Goal: Feedback & Contribution: Submit feedback/report problem

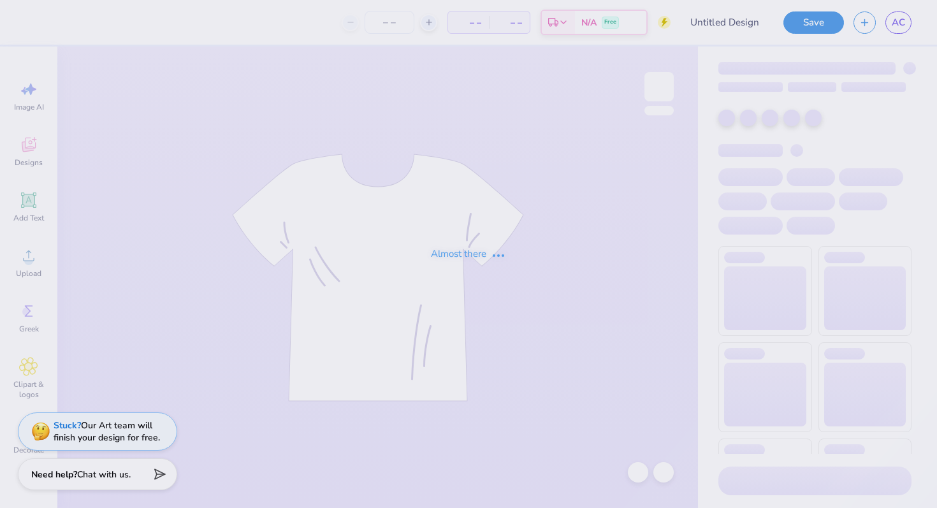
type input "Design three"
type input "150"
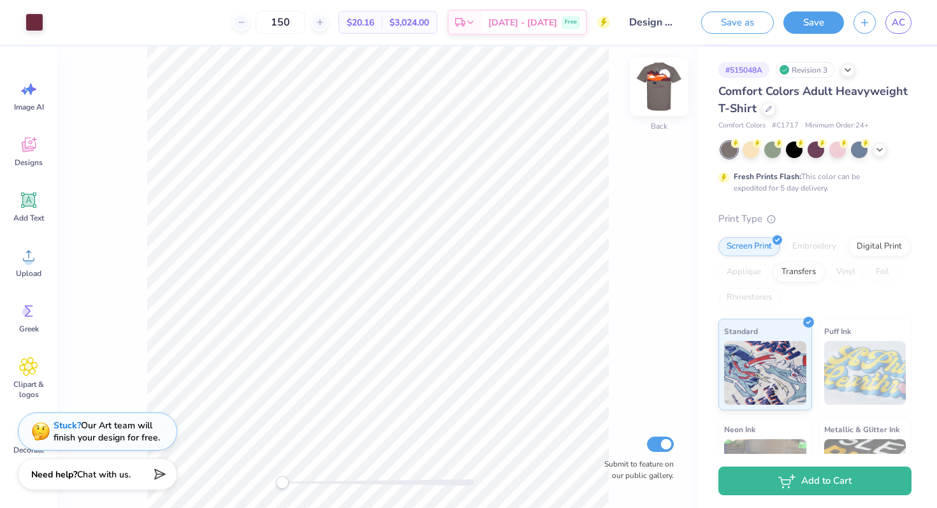
click at [662, 78] on img at bounding box center [659, 86] width 51 height 51
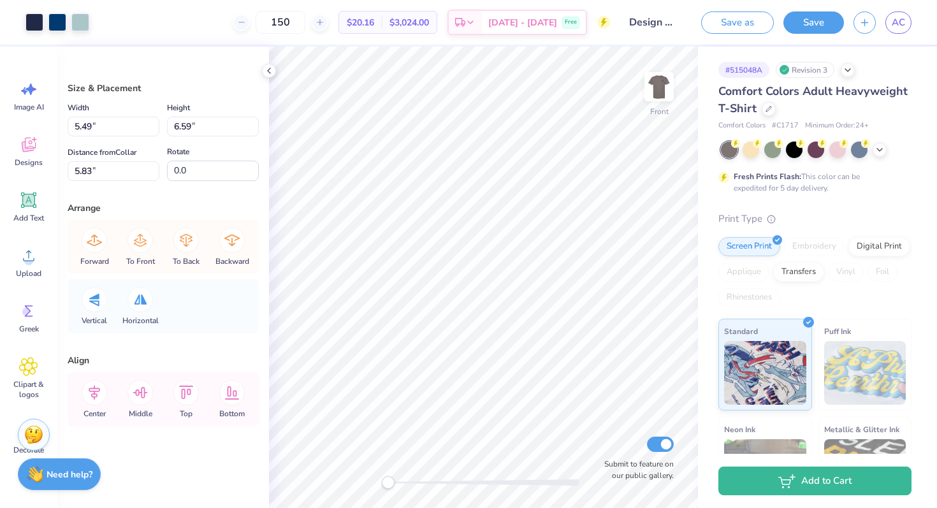
type input "10.95"
type input "5.88"
type input "3.95"
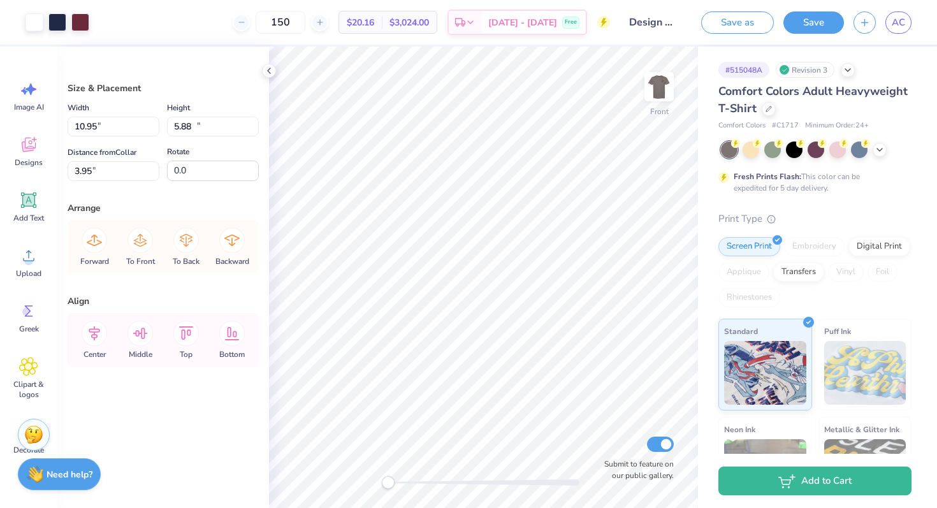
type input "10.76"
type input "11.57"
type input "3.00"
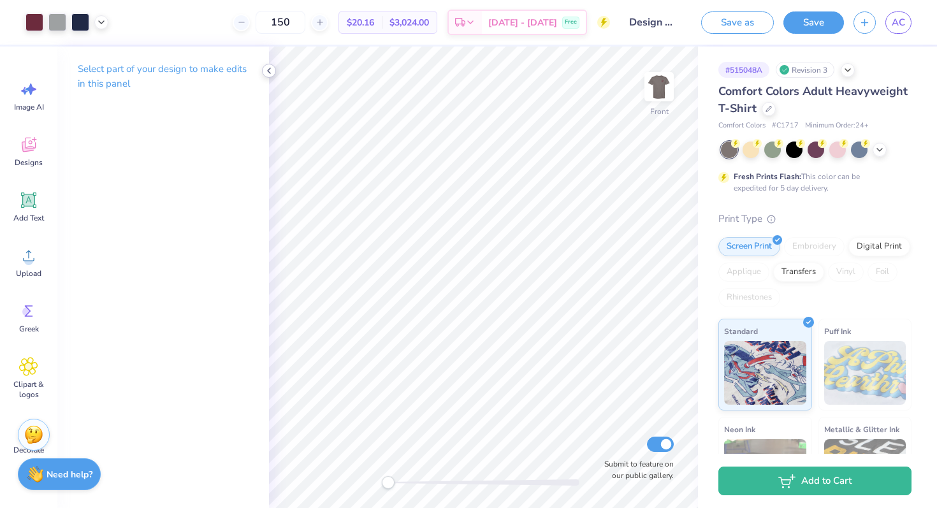
click at [270, 71] on icon at bounding box center [269, 71] width 10 height 10
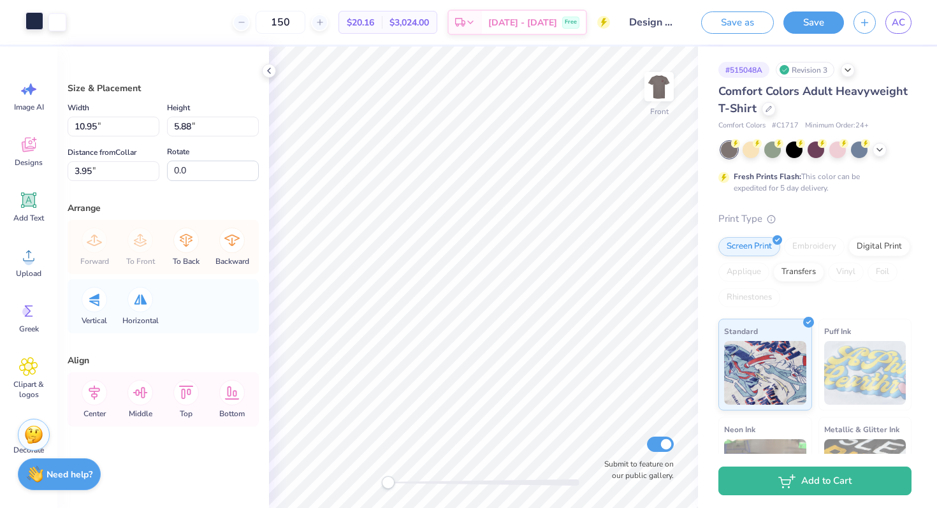
click at [34, 26] on div at bounding box center [35, 21] width 18 height 18
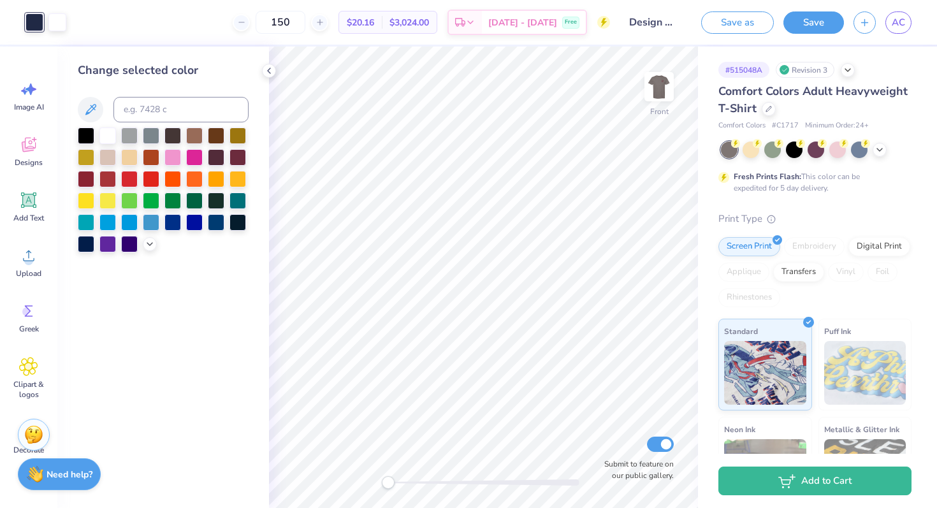
click at [159, 26] on div "150 $20.16 Per Item $3,024.00 Total Est. Delivery Oct 11 - 14 Free" at bounding box center [343, 22] width 534 height 45
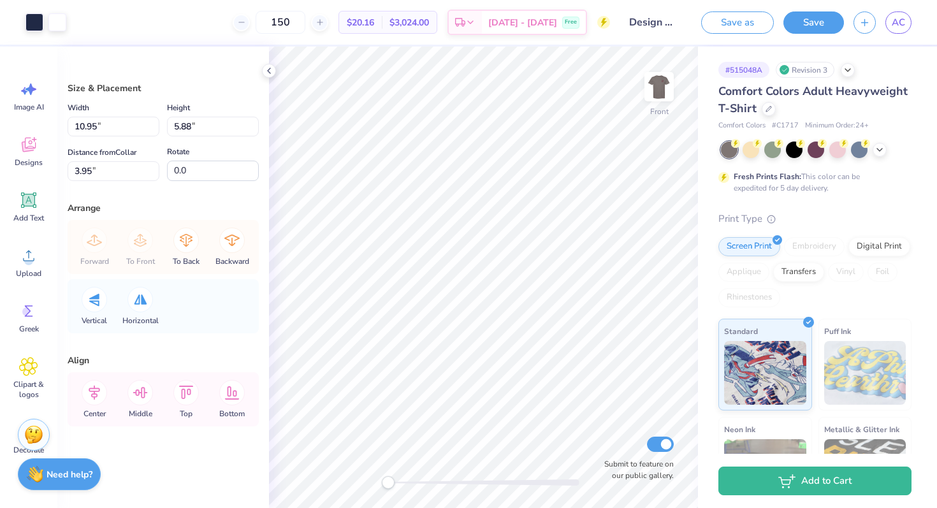
type input "10.76"
type input "11.57"
type input "3.00"
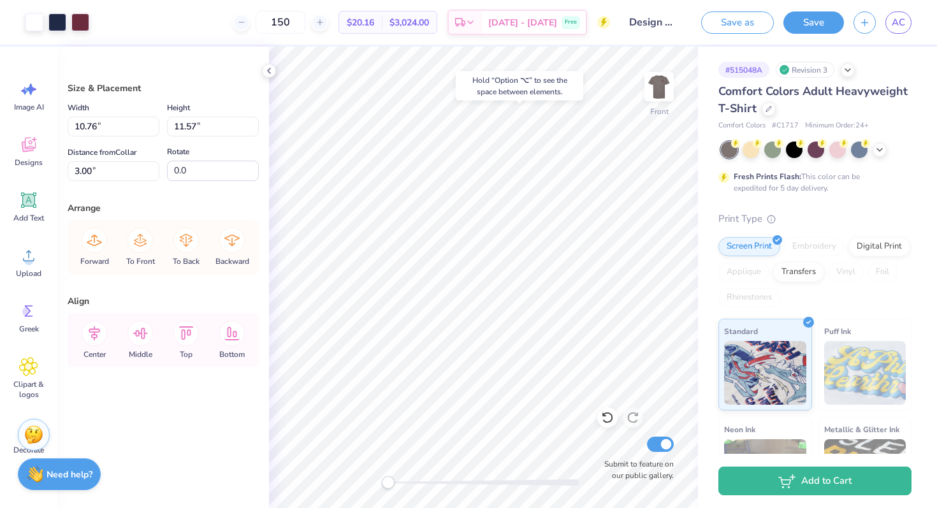
type input "5.49"
type input "6.59"
type input "5.83"
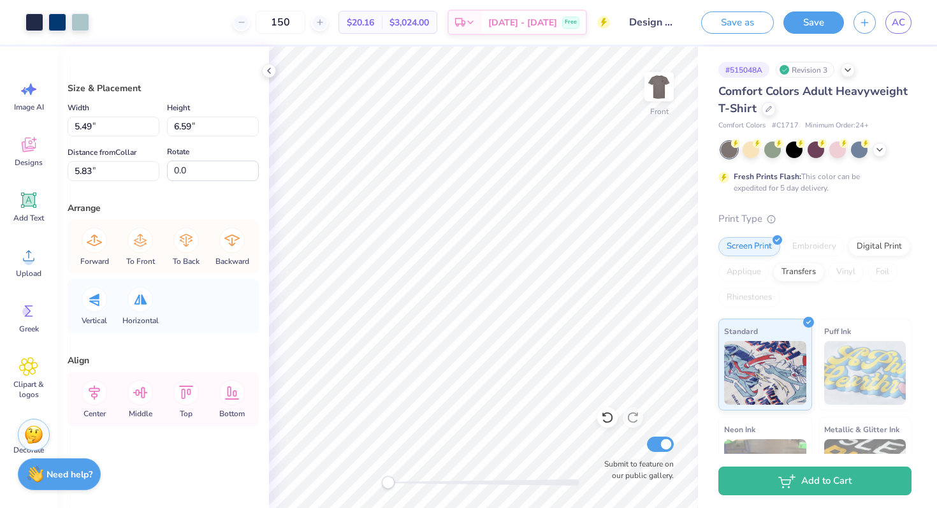
type input "10.95"
type input "5.88"
type input "3.95"
type input "10.76"
type input "11.57"
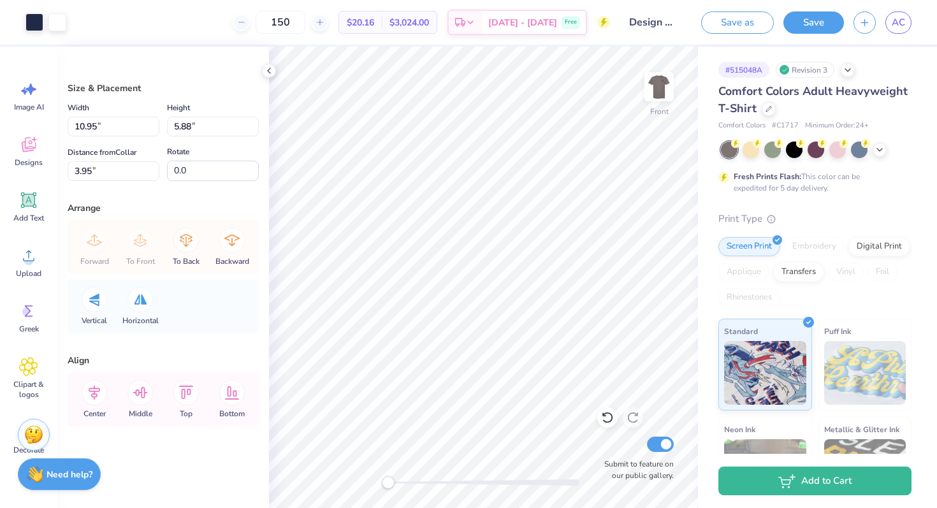
type input "3.00"
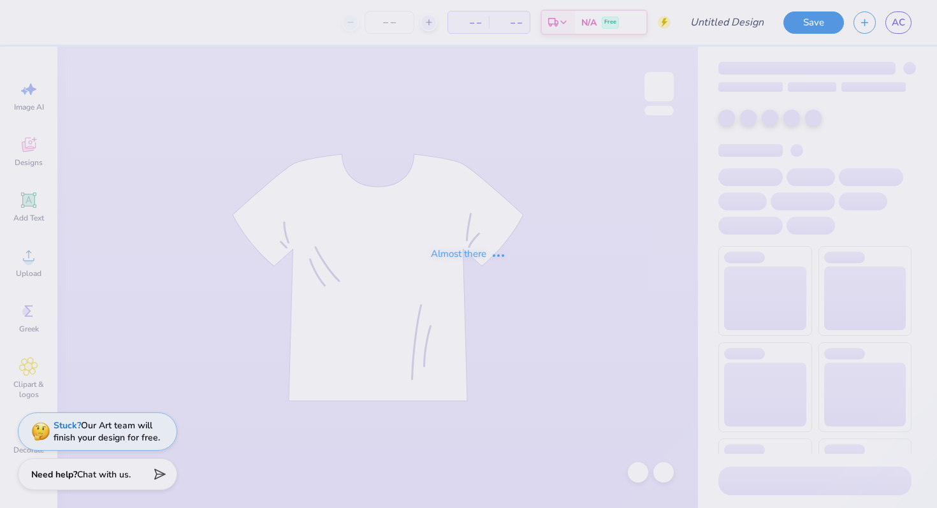
type input "Design three"
type input "150"
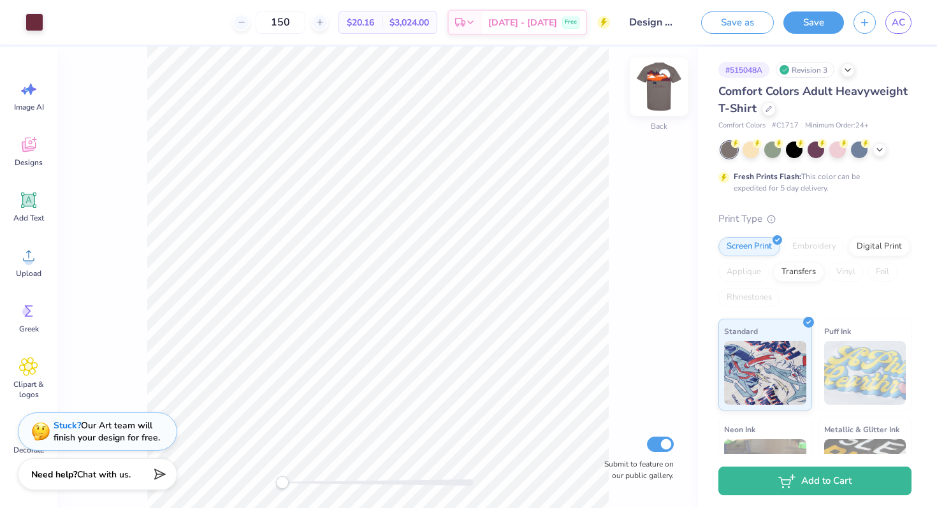
click at [665, 84] on img at bounding box center [659, 86] width 51 height 51
click at [106, 20] on icon at bounding box center [101, 21] width 10 height 10
click at [111, 55] on div at bounding box center [114, 54] width 18 height 18
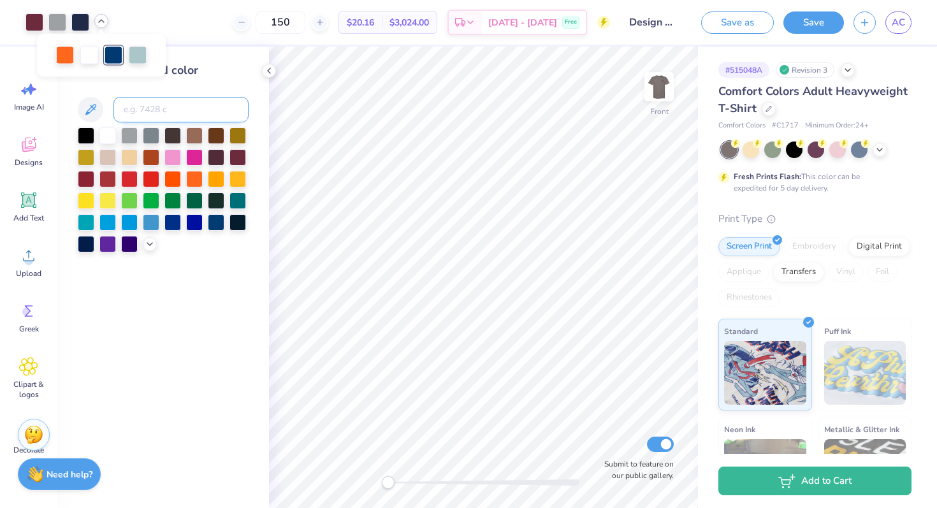
click at [137, 112] on input at bounding box center [180, 110] width 135 height 26
paste input
type input "533"
click at [101, 18] on icon at bounding box center [101, 21] width 10 height 10
click at [120, 54] on div at bounding box center [114, 54] width 18 height 18
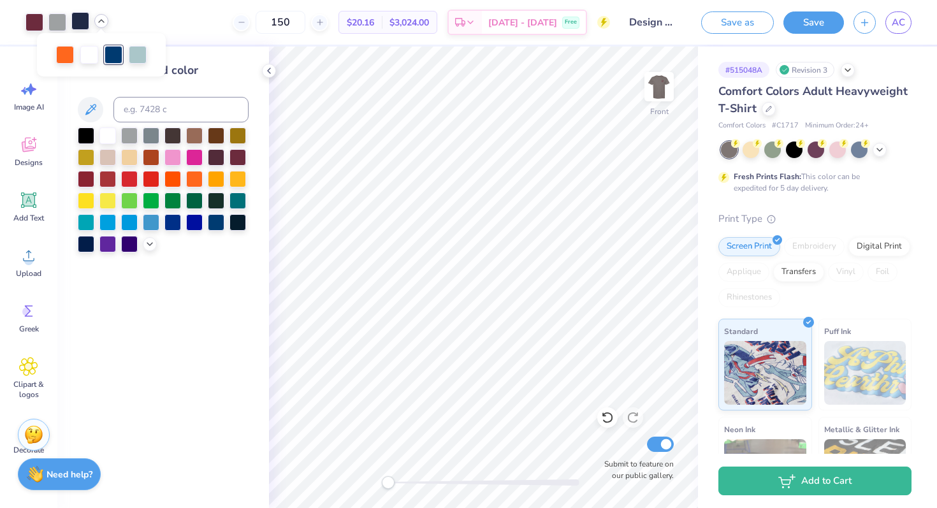
click at [81, 13] on div at bounding box center [80, 21] width 18 height 18
click at [119, 59] on div at bounding box center [114, 54] width 18 height 18
click at [143, 103] on input at bounding box center [180, 110] width 135 height 26
type input "533"
click at [101, 24] on icon at bounding box center [101, 21] width 10 height 10
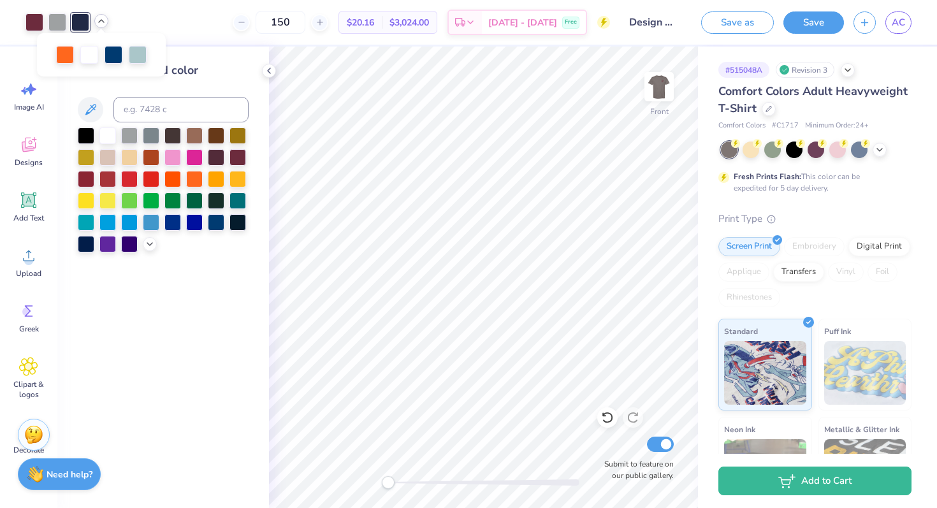
click at [171, 24] on div "150 $20.16 Per Item $3,024.00 Total Est. Delivery Oct 11 - 14 Free" at bounding box center [364, 22] width 492 height 45
click at [271, 67] on icon at bounding box center [269, 71] width 10 height 10
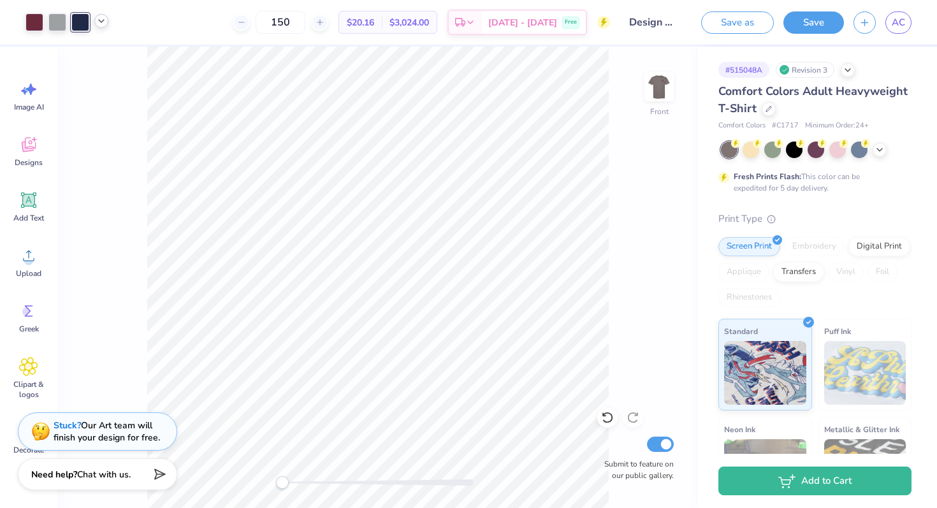
click at [102, 22] on icon at bounding box center [101, 21] width 10 height 10
click at [116, 57] on div at bounding box center [114, 54] width 18 height 18
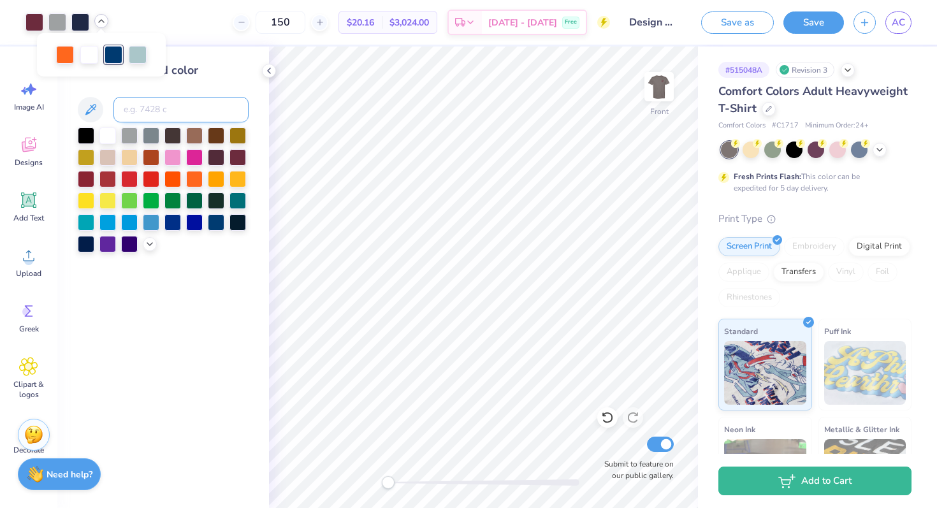
click at [138, 108] on input at bounding box center [180, 110] width 135 height 26
type input "533"
click at [99, 22] on icon at bounding box center [101, 21] width 10 height 10
click at [136, 55] on div at bounding box center [138, 54] width 18 height 18
click at [34, 25] on div at bounding box center [35, 21] width 18 height 18
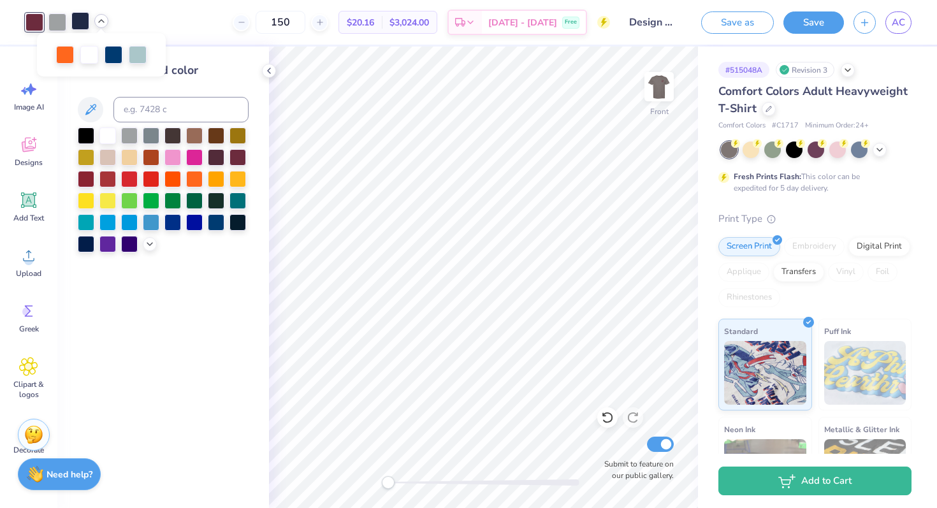
click at [77, 24] on div at bounding box center [80, 21] width 18 height 18
click at [112, 54] on div at bounding box center [114, 54] width 18 height 18
click at [655, 87] on img at bounding box center [659, 86] width 51 height 51
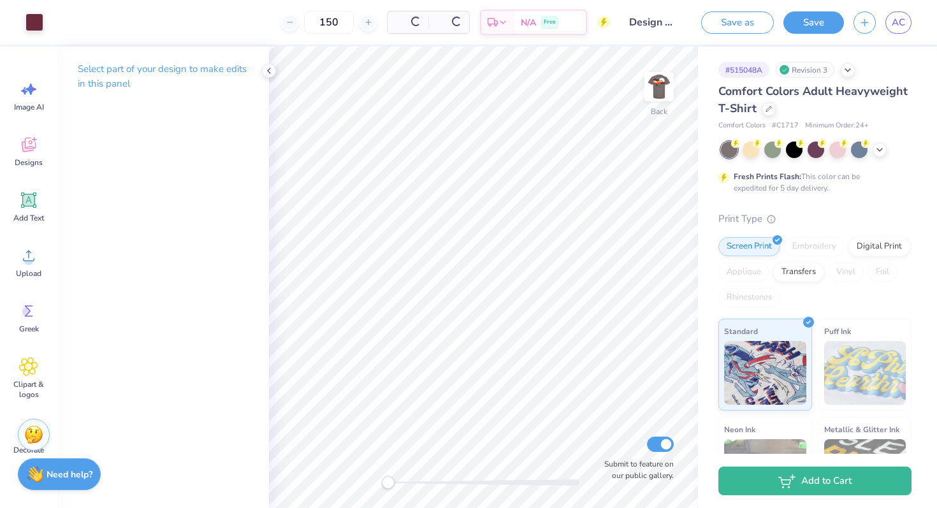
click at [655, 87] on img at bounding box center [660, 87] width 26 height 26
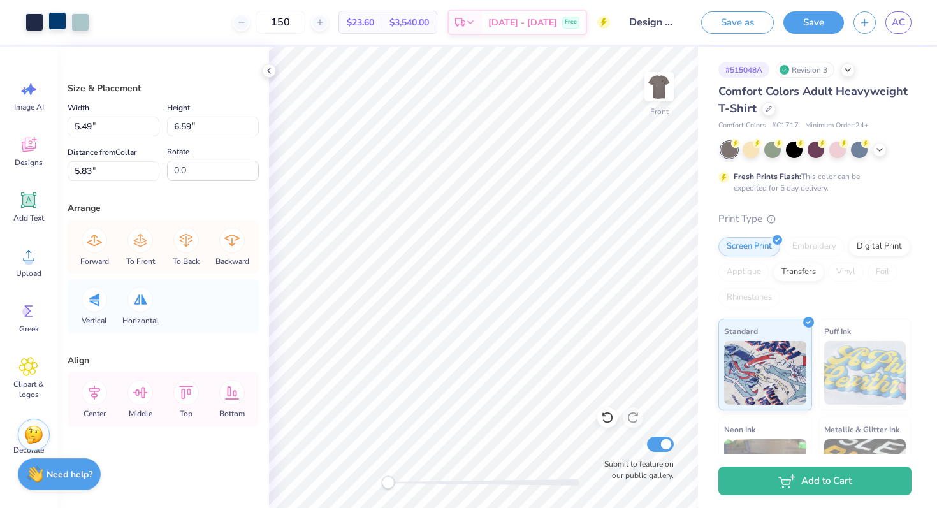
click at [54, 20] on div at bounding box center [57, 21] width 18 height 18
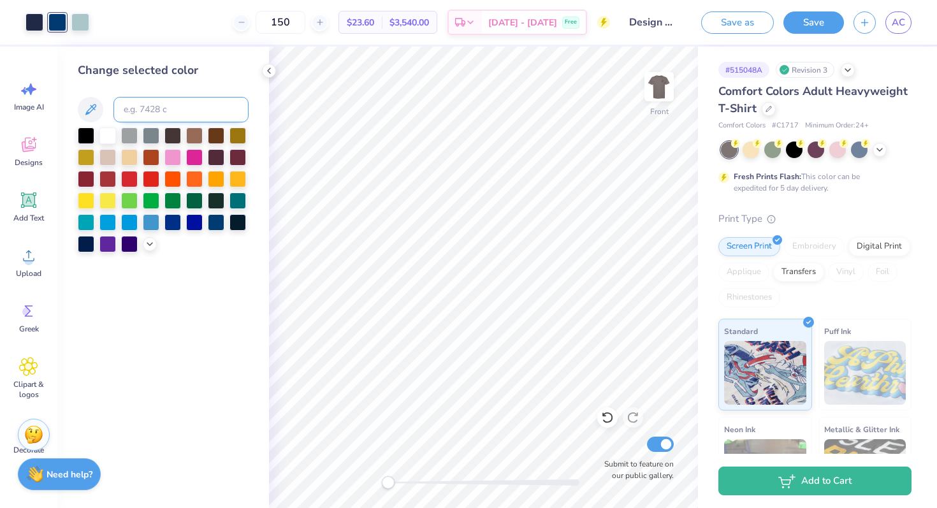
click at [154, 110] on input at bounding box center [180, 110] width 135 height 26
type input "533"
click at [157, 30] on div "150 $20.16 Per Item $3,024.00 Total Est. Delivery Oct 11 - 14 Free" at bounding box center [354, 22] width 511 height 45
click at [57, 23] on div at bounding box center [57, 21] width 18 height 18
click at [272, 70] on icon at bounding box center [269, 71] width 10 height 10
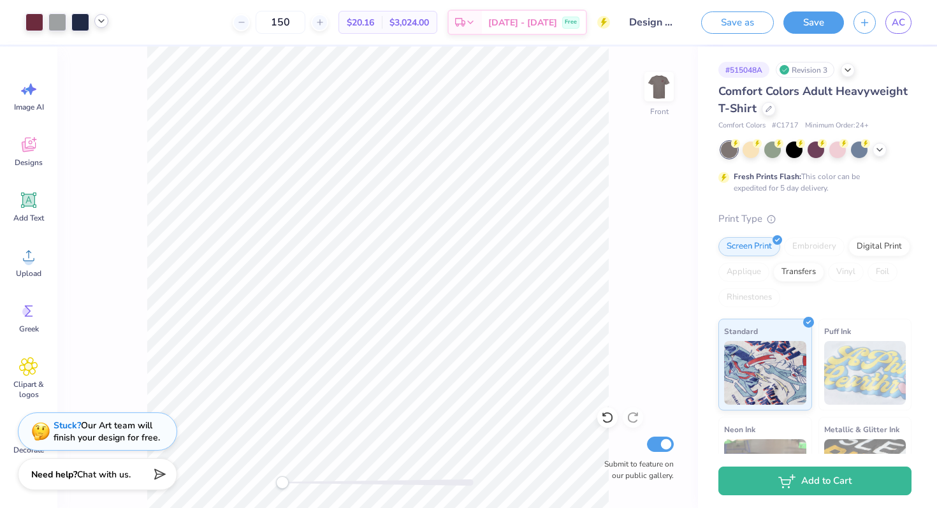
click at [101, 23] on icon at bounding box center [101, 21] width 10 height 10
click at [111, 54] on div at bounding box center [114, 54] width 18 height 18
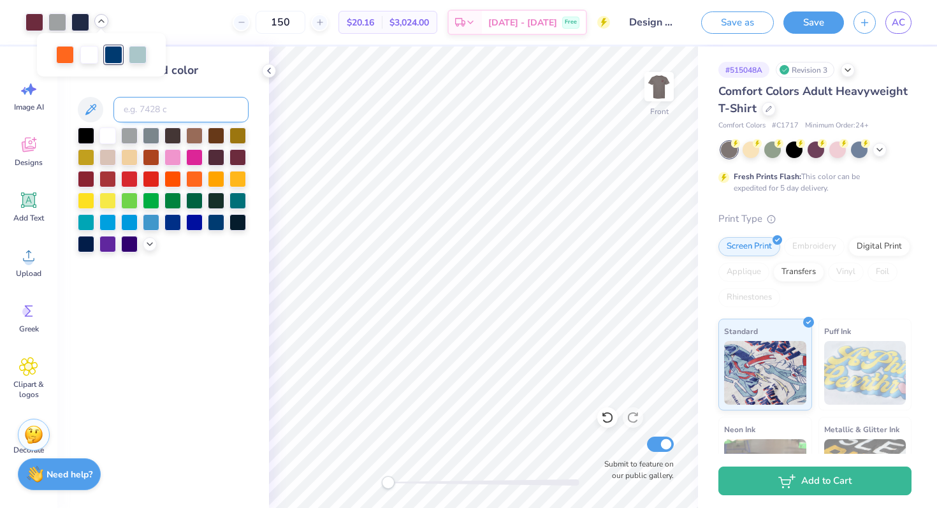
click at [131, 110] on input at bounding box center [180, 110] width 135 height 26
click at [103, 17] on icon at bounding box center [101, 21] width 10 height 10
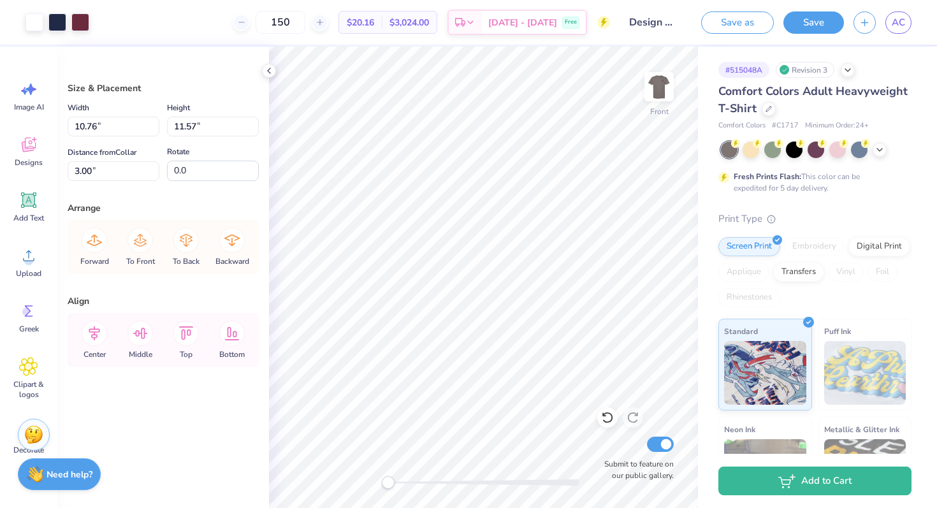
type input "10.95"
type input "5.88"
type input "3.95"
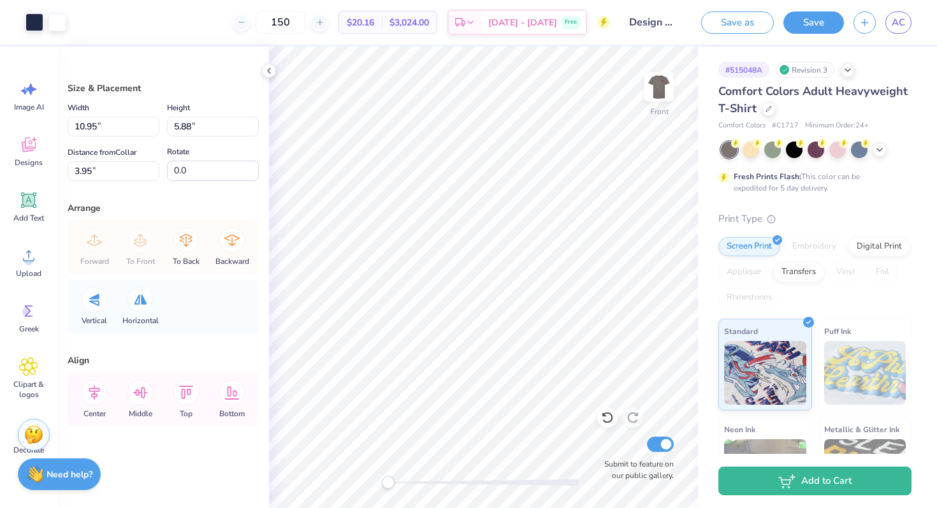
type input "5.49"
type input "6.59"
type input "5.83"
click at [59, 19] on div at bounding box center [57, 21] width 18 height 18
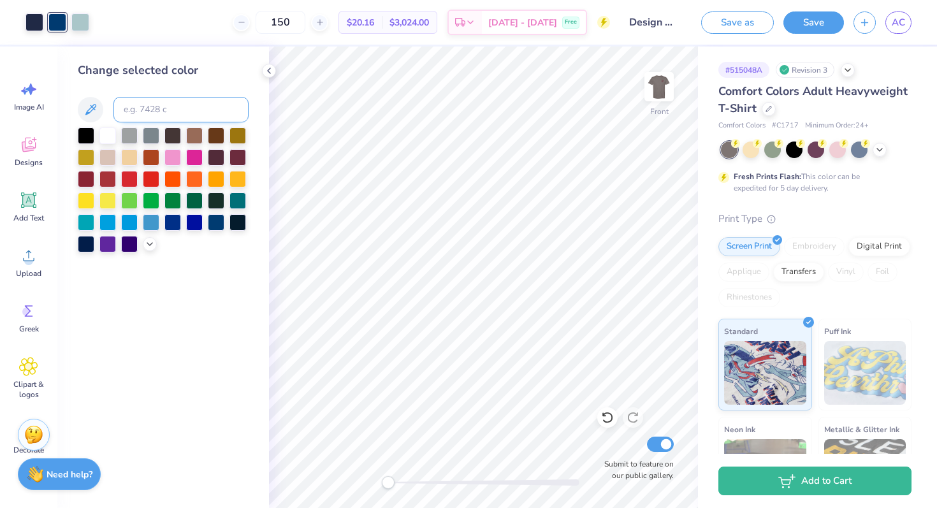
click at [157, 114] on input at bounding box center [180, 110] width 135 height 26
click at [145, 243] on icon at bounding box center [150, 243] width 10 height 10
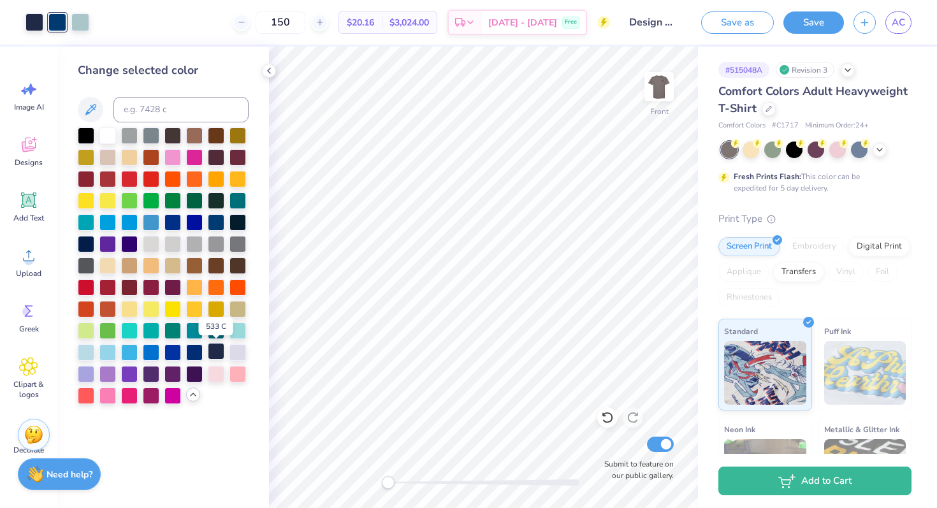
click at [219, 354] on div at bounding box center [216, 351] width 17 height 17
click at [55, 23] on div at bounding box center [57, 21] width 18 height 18
click at [216, 346] on div at bounding box center [216, 351] width 17 height 17
click at [53, 23] on div at bounding box center [57, 21] width 18 height 18
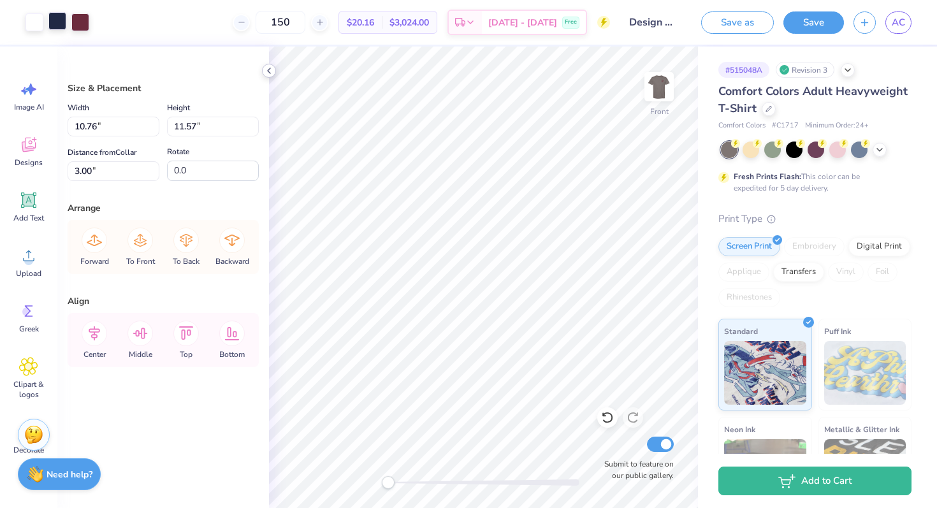
type input "10.95"
type input "5.88"
type input "3.95"
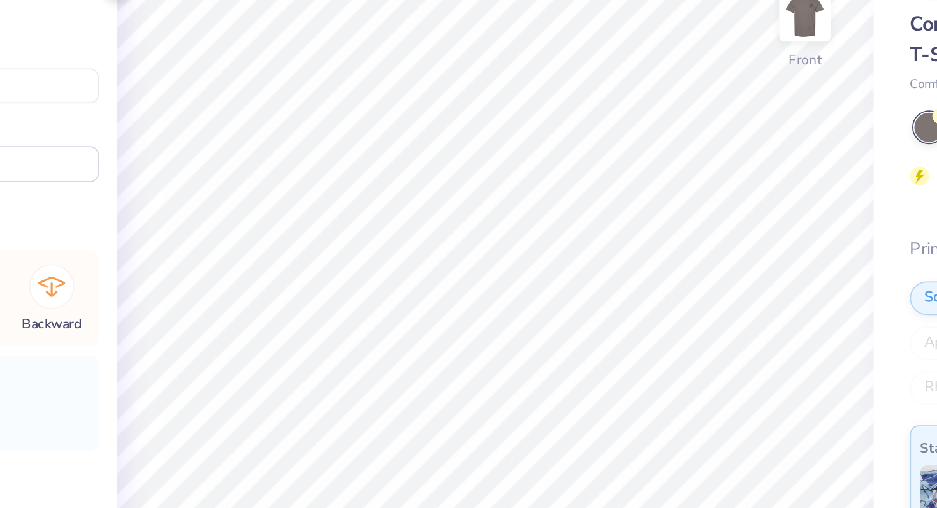
type input "5.49"
type input "6.59"
type input "5.83"
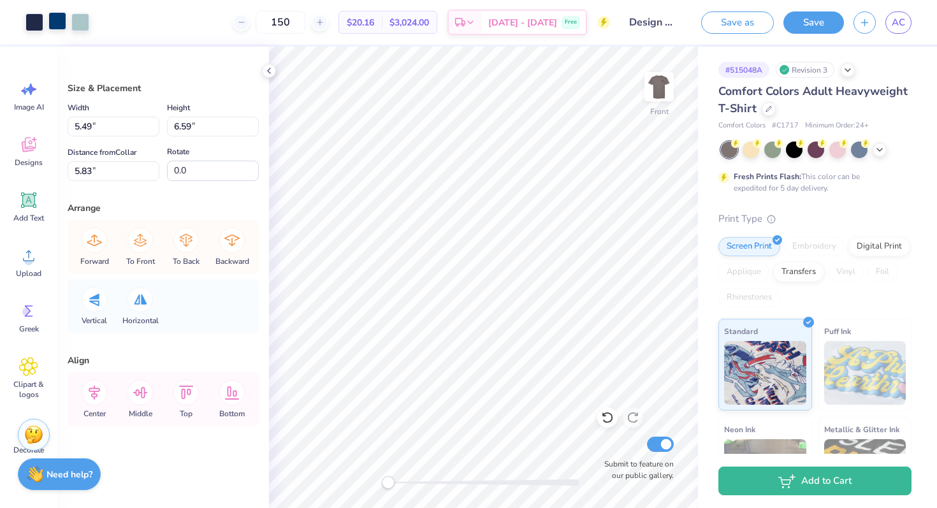
click at [62, 19] on div at bounding box center [57, 21] width 18 height 18
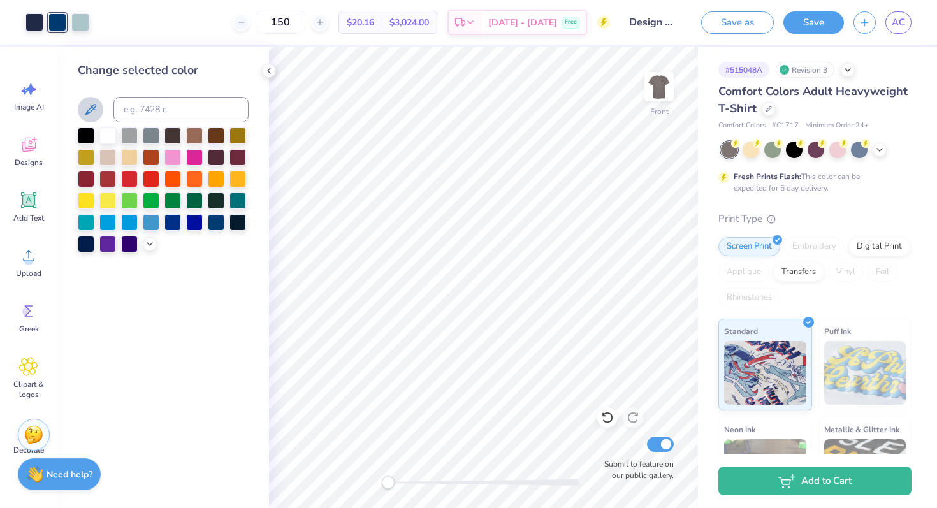
click at [91, 106] on icon at bounding box center [90, 109] width 11 height 11
click at [52, 21] on div at bounding box center [57, 21] width 18 height 18
click at [272, 73] on icon at bounding box center [269, 71] width 10 height 10
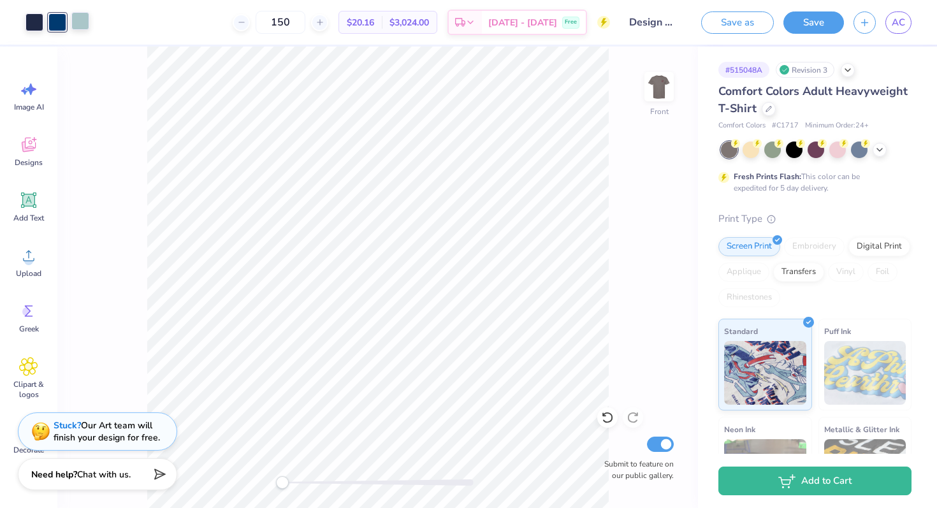
click at [82, 18] on div at bounding box center [80, 21] width 18 height 18
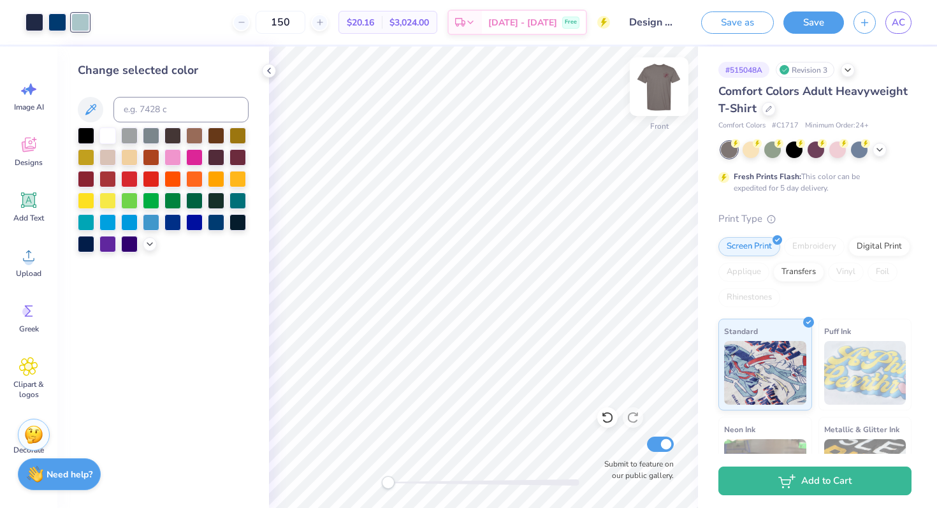
click at [664, 77] on img at bounding box center [659, 86] width 51 height 51
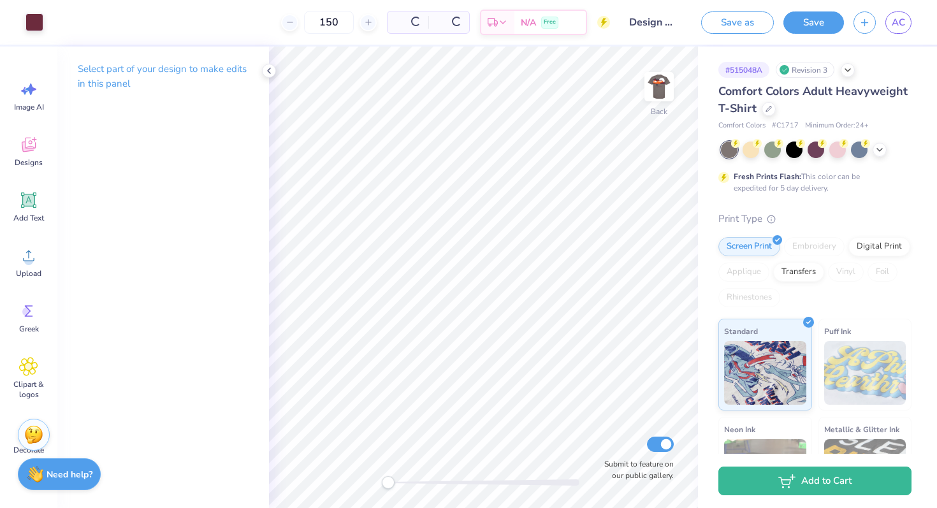
click at [664, 77] on img at bounding box center [660, 87] width 26 height 26
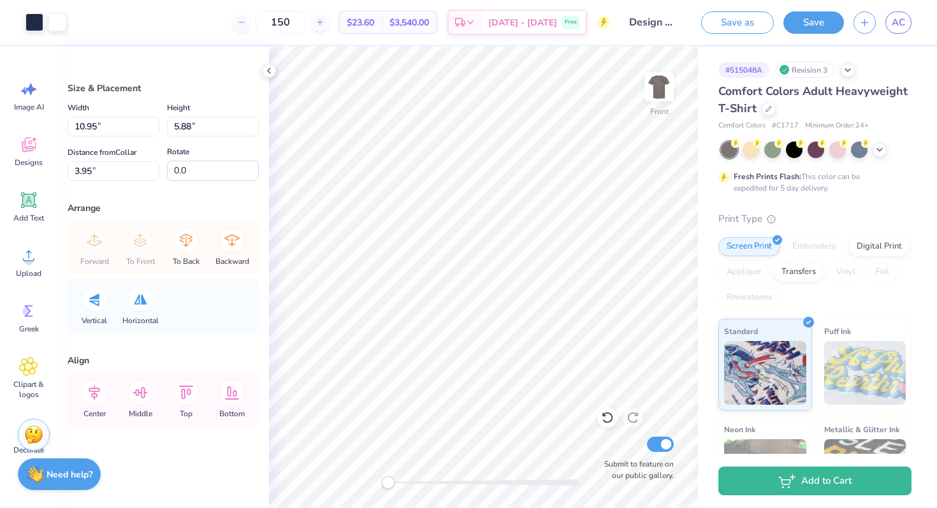
type input "10.95"
type input "5.88"
type input "3.95"
click at [270, 68] on polyline at bounding box center [269, 70] width 3 height 5
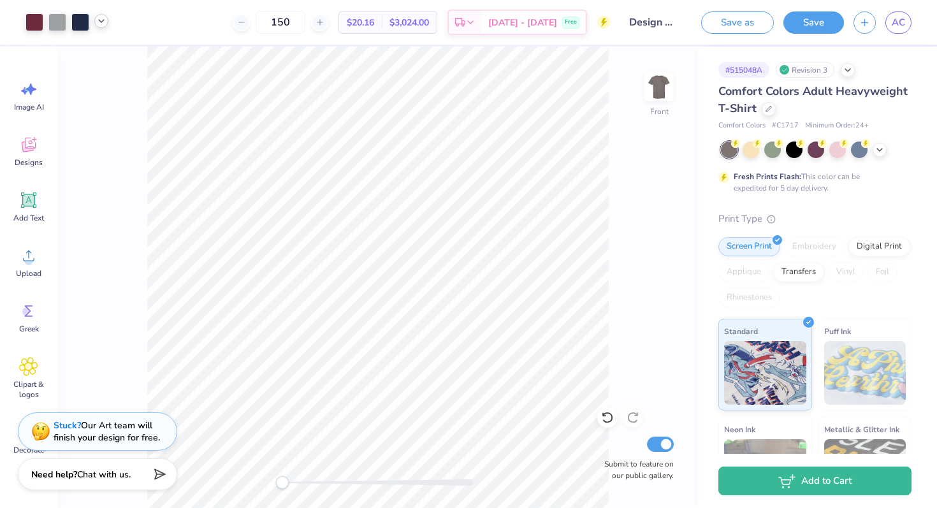
click at [105, 24] on icon at bounding box center [101, 21] width 10 height 10
click at [61, 57] on div at bounding box center [65, 54] width 18 height 18
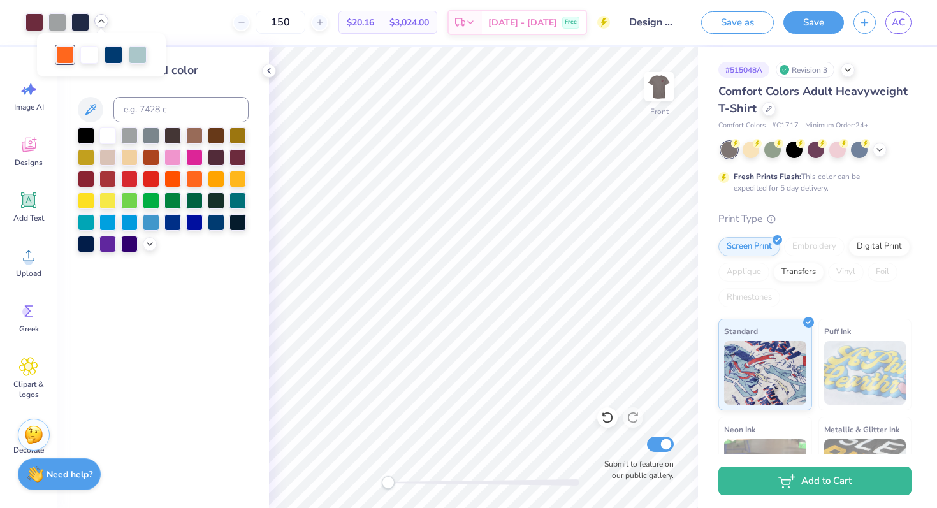
click at [224, 77] on div "Change selected color" at bounding box center [163, 70] width 171 height 17
click at [102, 23] on icon at bounding box center [101, 21] width 10 height 10
click at [113, 54] on div at bounding box center [114, 54] width 18 height 18
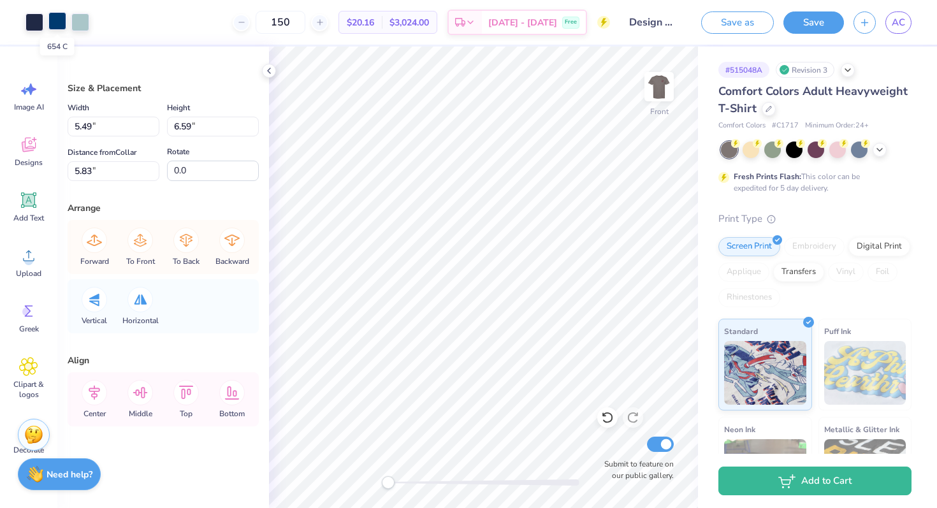
click at [61, 20] on div at bounding box center [57, 21] width 18 height 18
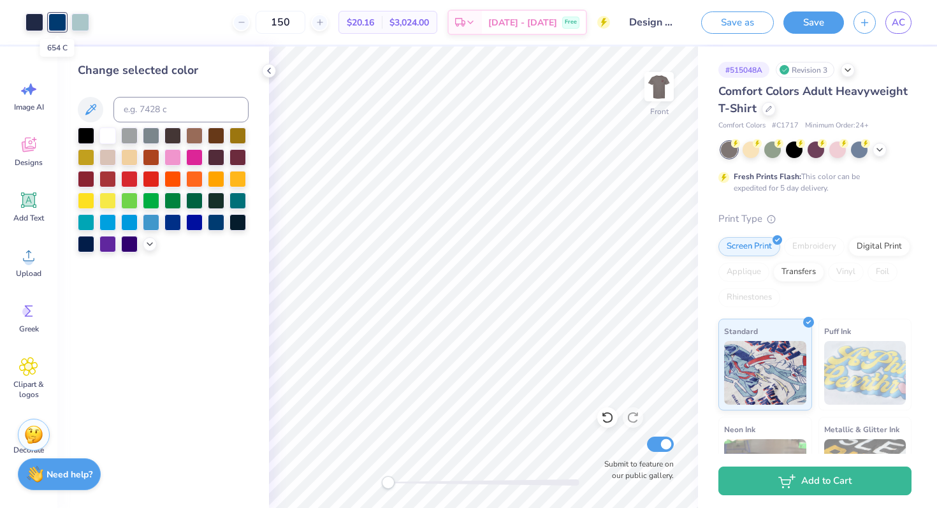
drag, startPoint x: 59, startPoint y: 19, endPoint x: 63, endPoint y: 38, distance: 18.9
click at [64, 39] on div "Art colors" at bounding box center [44, 22] width 89 height 45
click at [37, 12] on div at bounding box center [35, 21] width 18 height 18
click at [53, 22] on div at bounding box center [57, 21] width 18 height 18
click at [32, 22] on div at bounding box center [35, 21] width 18 height 18
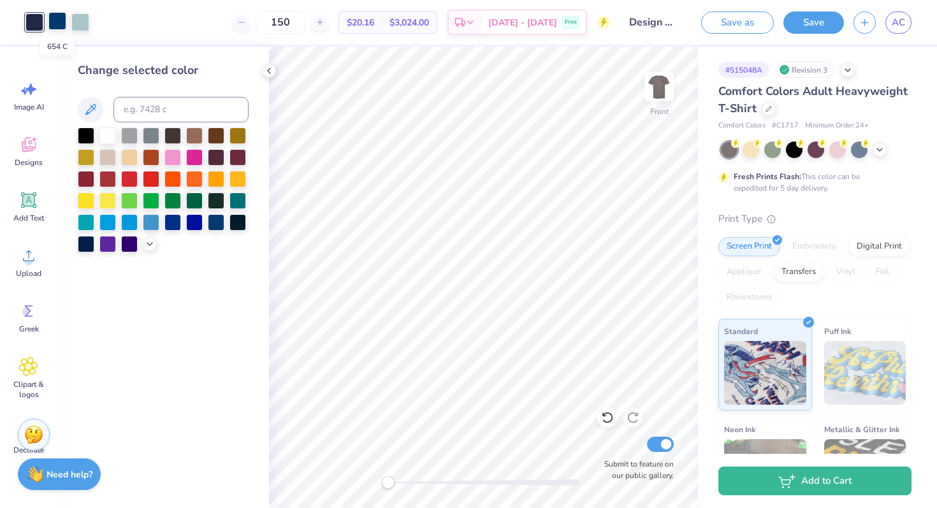
click at [66, 20] on div at bounding box center [57, 21] width 18 height 18
click at [137, 100] on input at bounding box center [180, 110] width 135 height 26
type input "533"
click at [64, 22] on div at bounding box center [57, 21] width 18 height 18
click at [155, 242] on div at bounding box center [150, 243] width 14 height 14
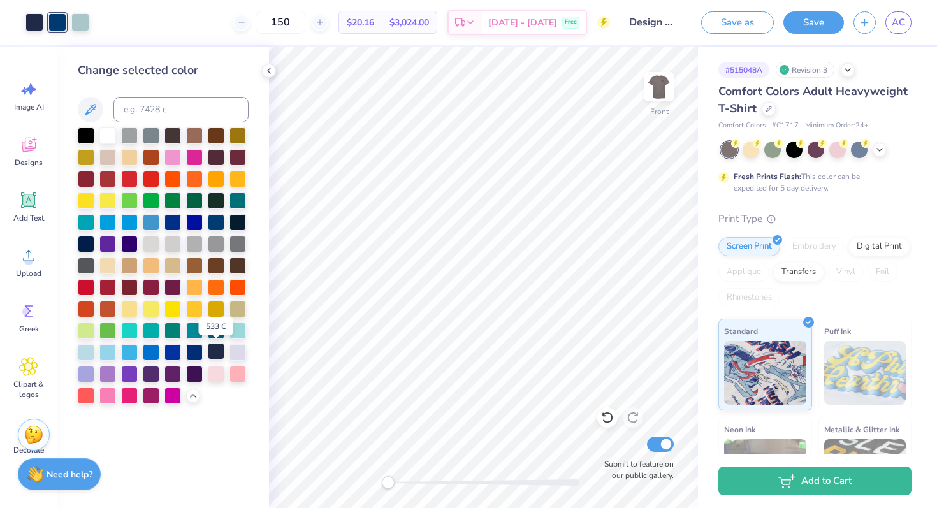
click at [221, 356] on div at bounding box center [216, 351] width 17 height 17
click at [217, 353] on div at bounding box center [216, 351] width 17 height 17
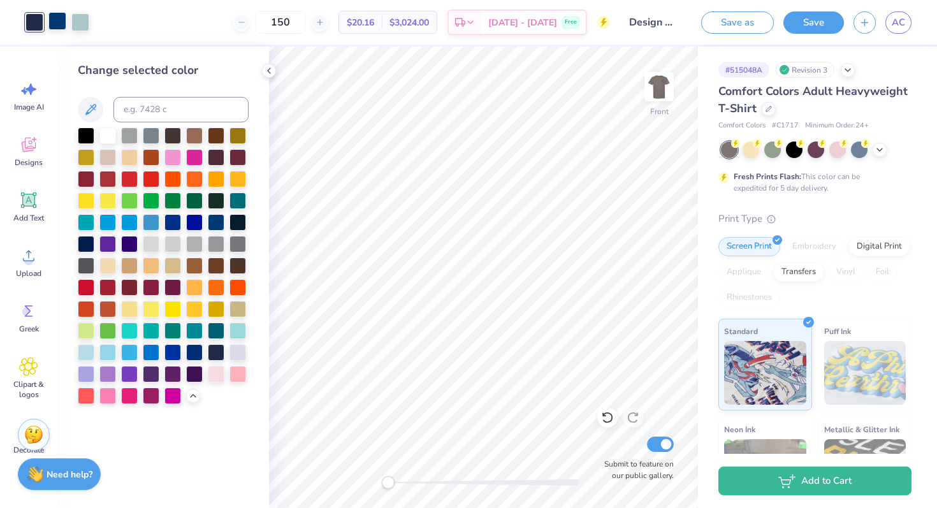
click at [57, 20] on div at bounding box center [57, 21] width 18 height 18
click at [215, 351] on div at bounding box center [216, 351] width 17 height 17
click at [270, 69] on icon at bounding box center [269, 71] width 10 height 10
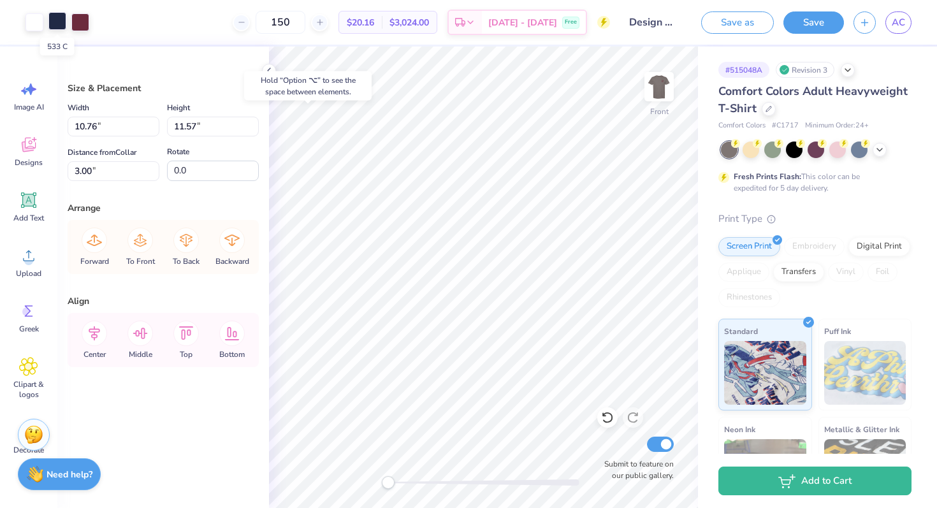
click at [59, 24] on div at bounding box center [57, 21] width 18 height 18
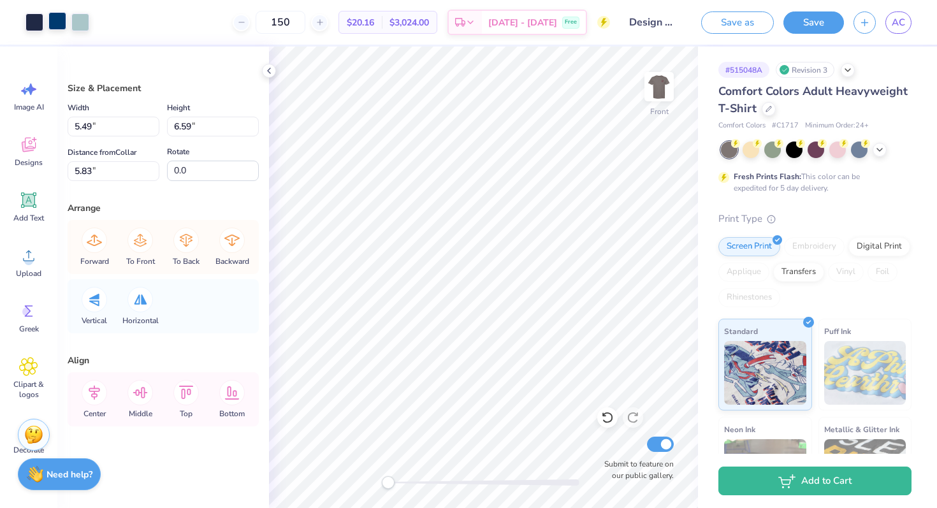
click at [53, 27] on div at bounding box center [57, 21] width 18 height 18
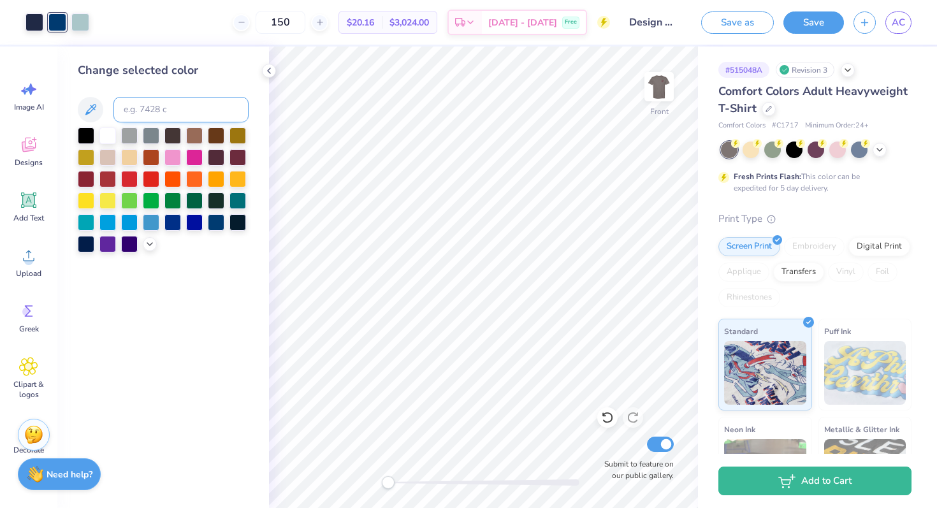
click at [160, 115] on input at bounding box center [180, 110] width 135 height 26
type input "553"
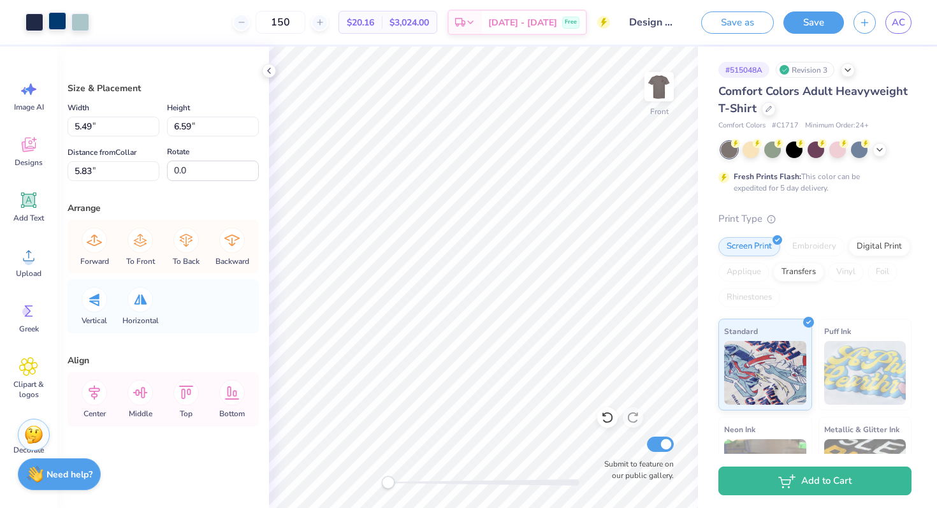
click at [59, 19] on div at bounding box center [57, 21] width 18 height 18
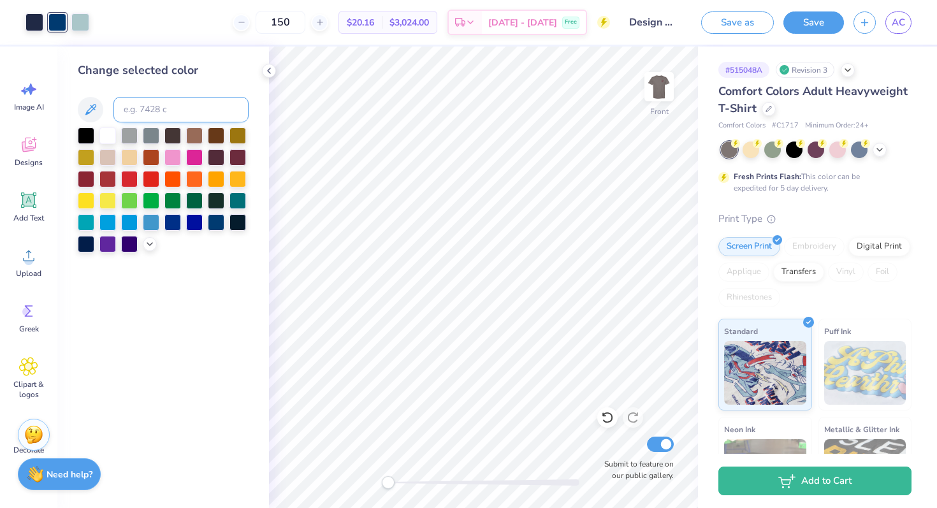
click at [150, 106] on input at bounding box center [180, 110] width 135 height 26
type input "533"
click at [58, 26] on div at bounding box center [57, 21] width 18 height 18
click at [151, 112] on input at bounding box center [180, 110] width 135 height 26
click at [152, 242] on polyline at bounding box center [149, 243] width 5 height 3
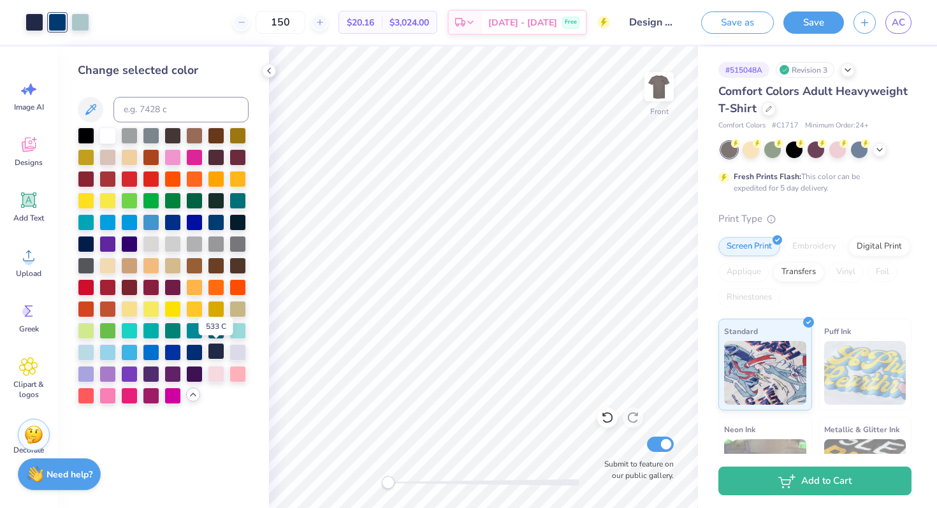
click at [217, 353] on div at bounding box center [216, 351] width 17 height 17
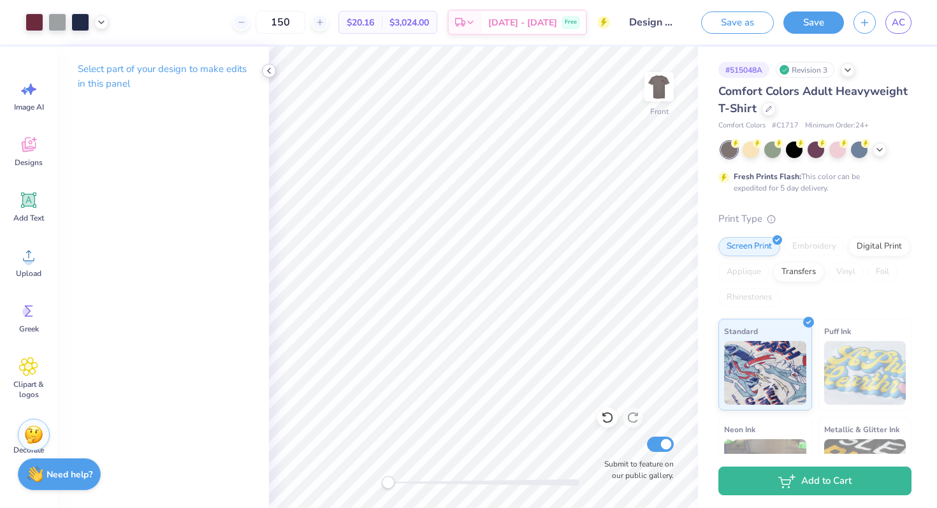
click at [270, 75] on icon at bounding box center [269, 71] width 10 height 10
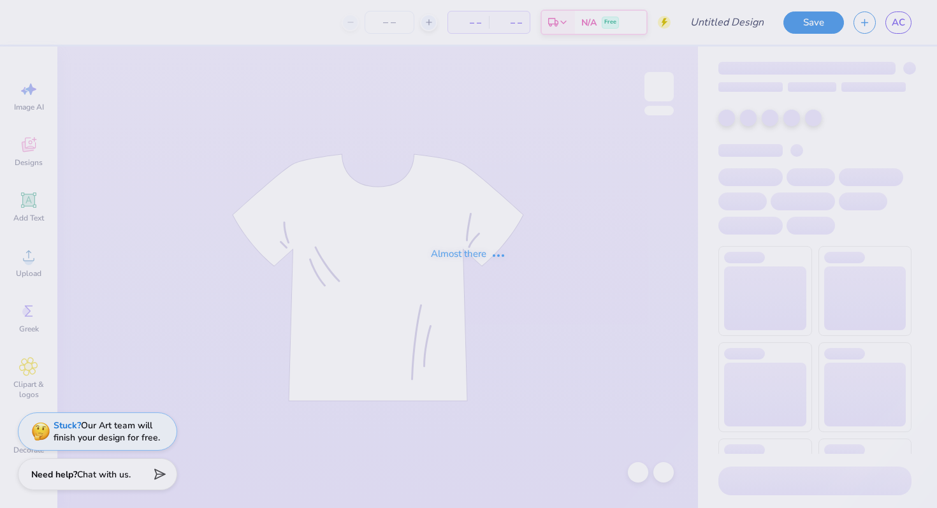
type input "150"
type input "Design three"
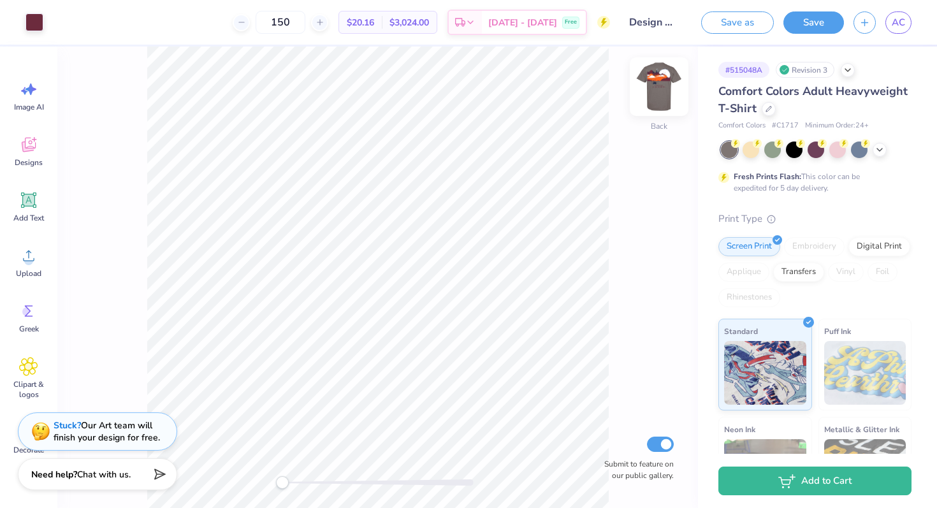
click at [661, 87] on img at bounding box center [659, 86] width 51 height 51
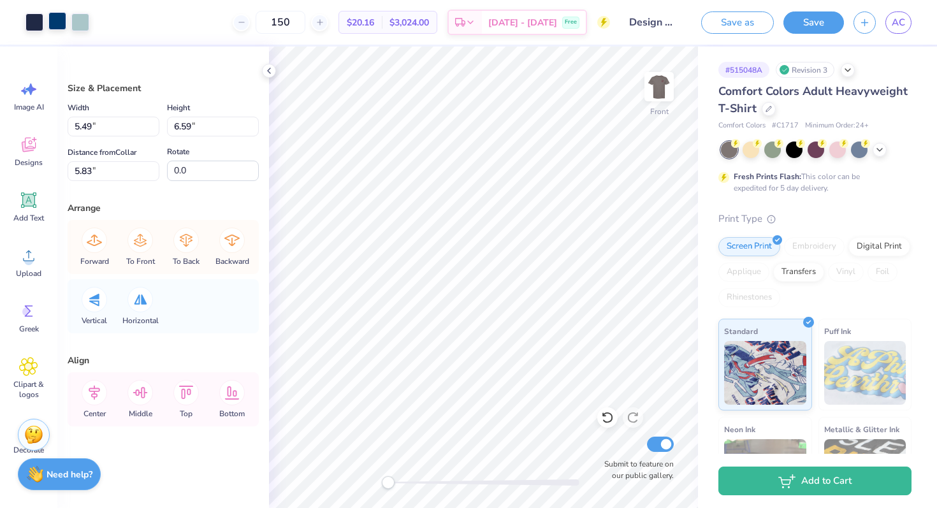
click at [57, 20] on div at bounding box center [57, 21] width 18 height 18
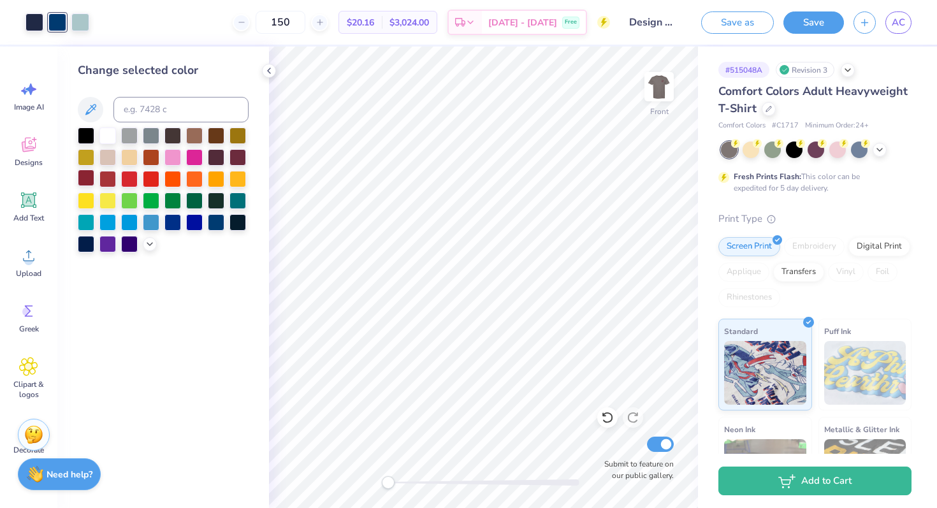
click at [92, 174] on div at bounding box center [86, 178] width 17 height 17
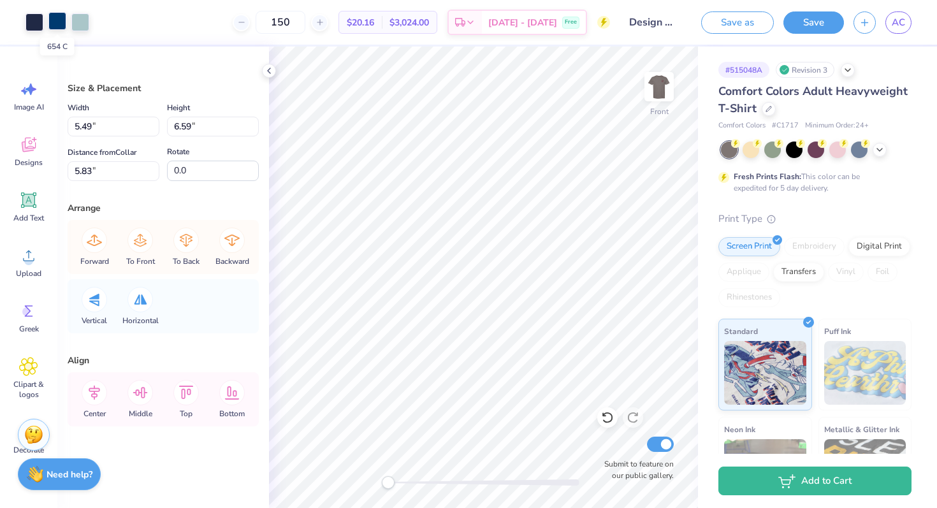
click at [51, 15] on div at bounding box center [57, 21] width 18 height 18
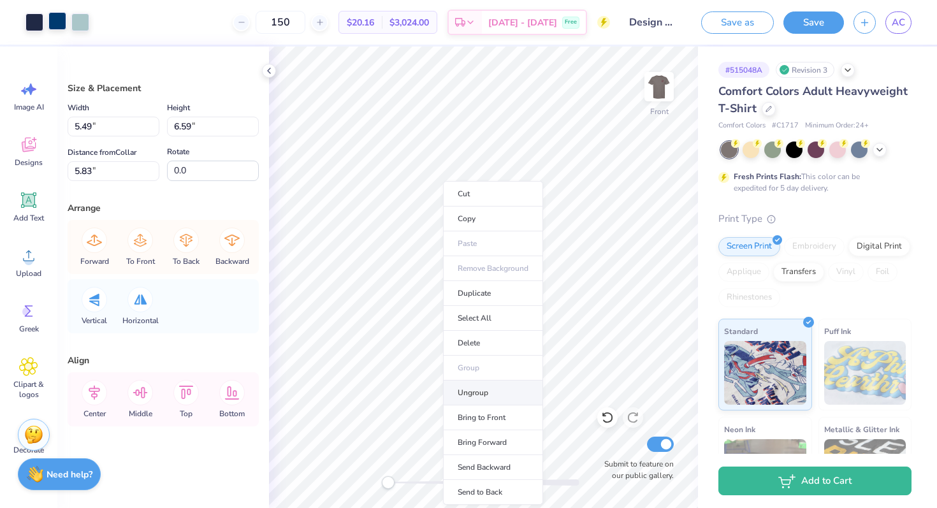
click at [490, 392] on li "Ungroup" at bounding box center [493, 393] width 100 height 25
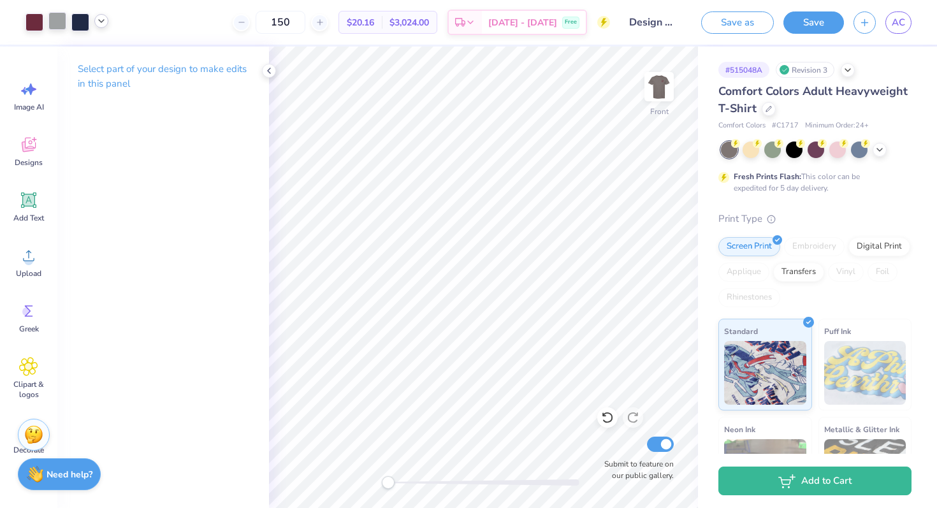
click at [103, 23] on icon at bounding box center [101, 21] width 10 height 10
click at [113, 57] on div at bounding box center [114, 54] width 18 height 18
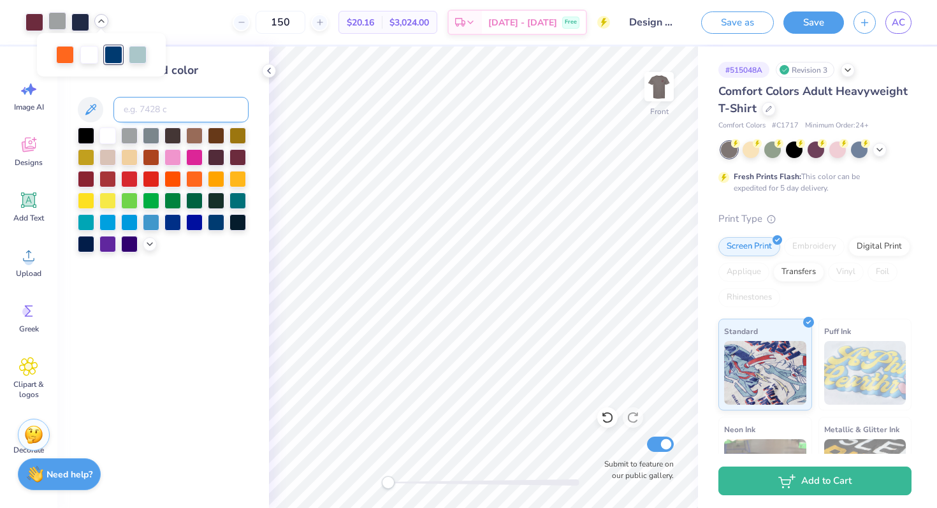
click at [145, 109] on input at bounding box center [180, 110] width 135 height 26
type input "533"
click at [103, 24] on icon at bounding box center [101, 21] width 10 height 10
click at [114, 52] on div at bounding box center [114, 54] width 18 height 18
click at [150, 250] on div at bounding box center [163, 190] width 171 height 125
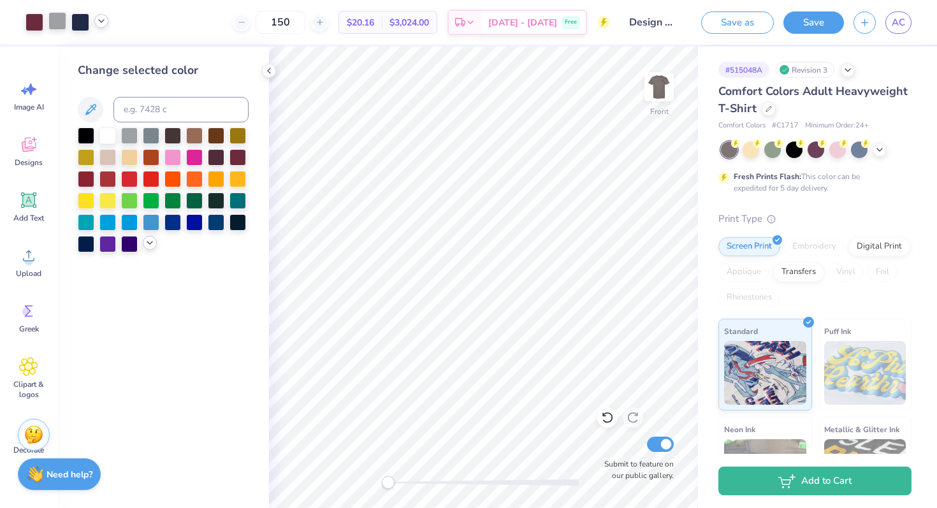
click at [151, 244] on icon at bounding box center [150, 243] width 10 height 10
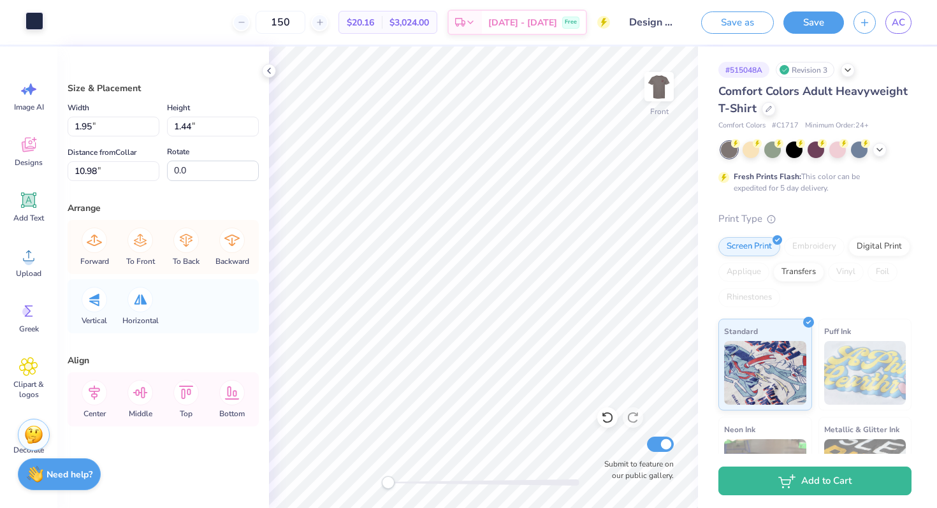
click at [34, 20] on div at bounding box center [35, 21] width 18 height 18
type input "10.95"
type input "5.88"
type input "3.95"
type input "10.76"
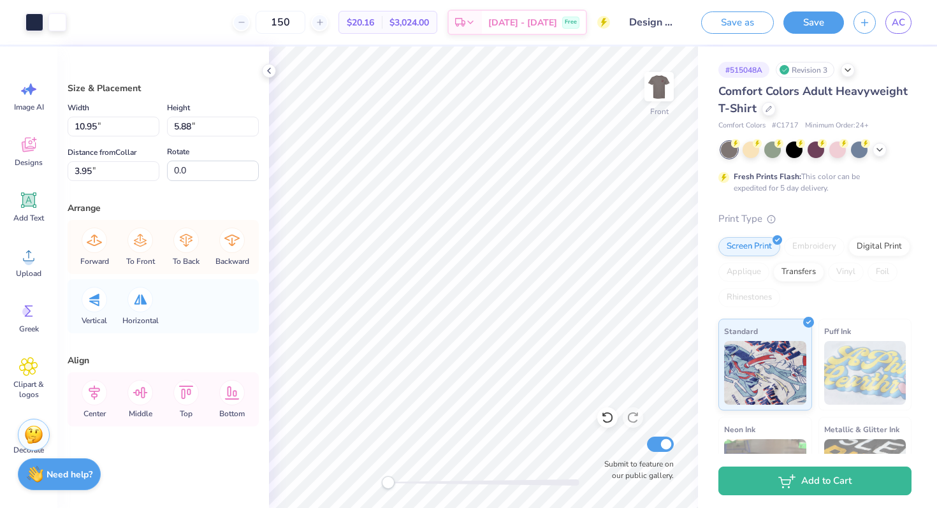
type input "11.57"
type input "3.00"
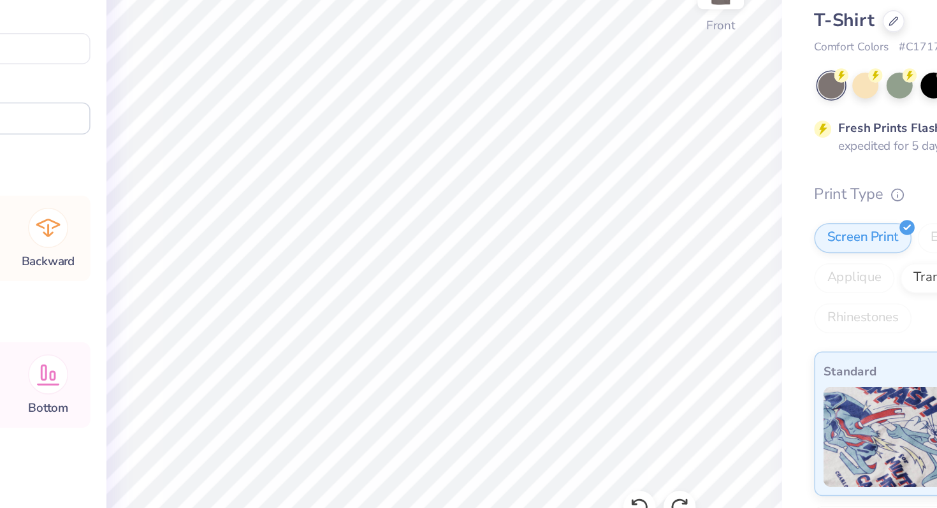
type input "10.95"
type input "5.88"
type input "3.95"
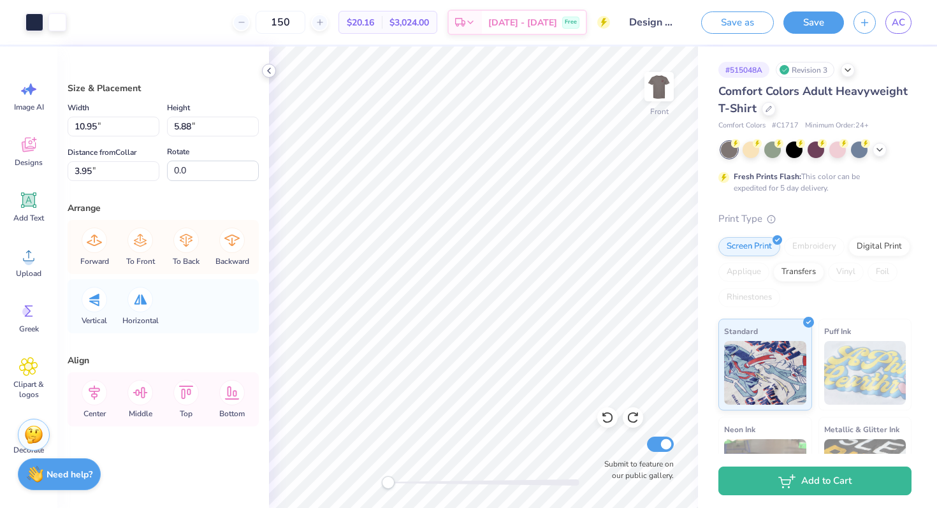
click at [266, 68] on icon at bounding box center [269, 71] width 10 height 10
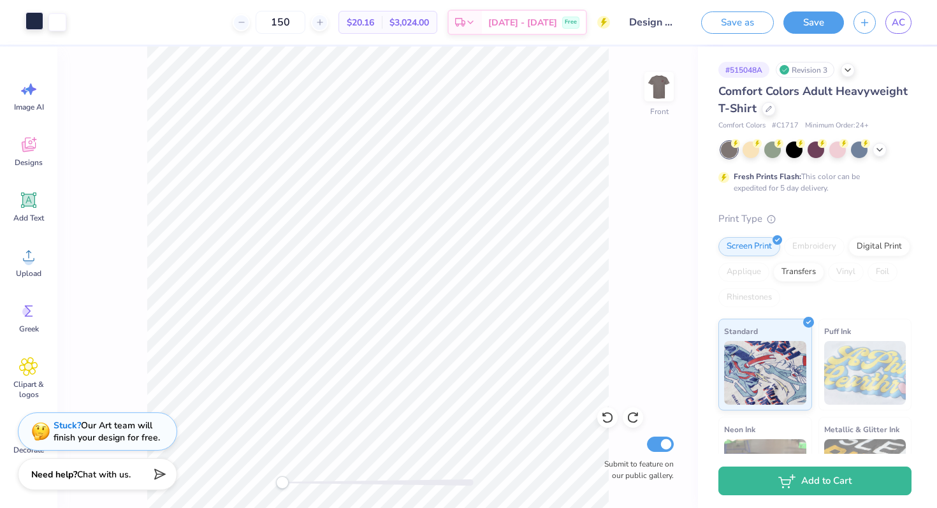
click at [38, 22] on div at bounding box center [35, 21] width 18 height 18
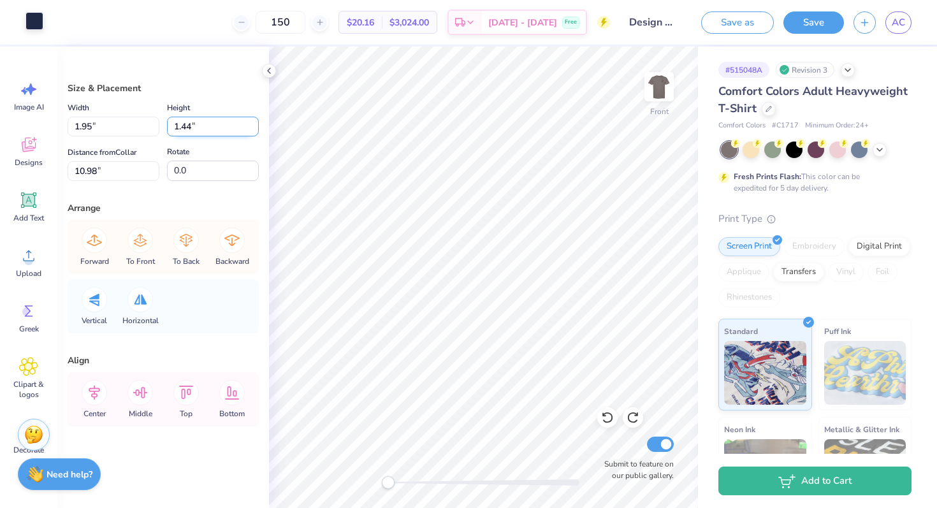
type input "4.40"
type input "6.55"
type input "5.87"
type input "10.76"
type input "11.57"
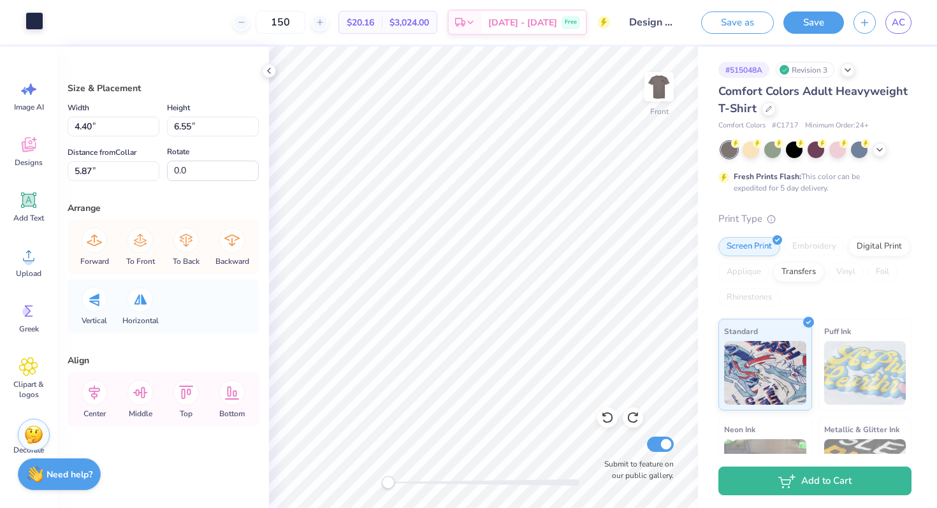
type input "3.00"
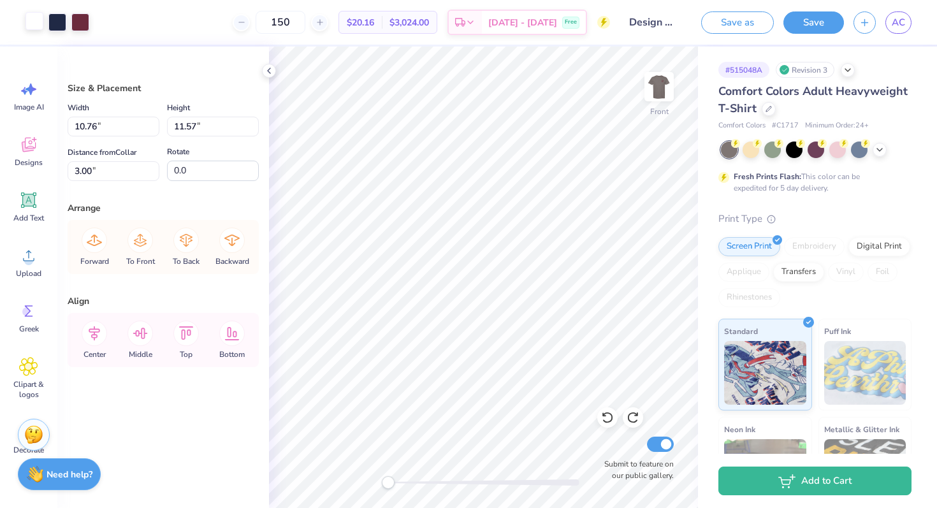
type input "10.95"
type input "5.88"
type input "3.95"
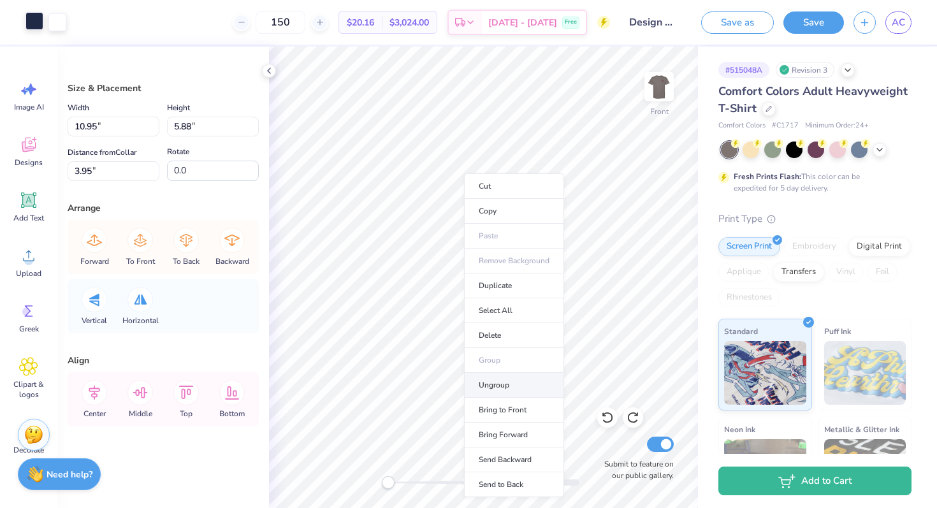
click at [501, 379] on li "Ungroup" at bounding box center [514, 385] width 100 height 25
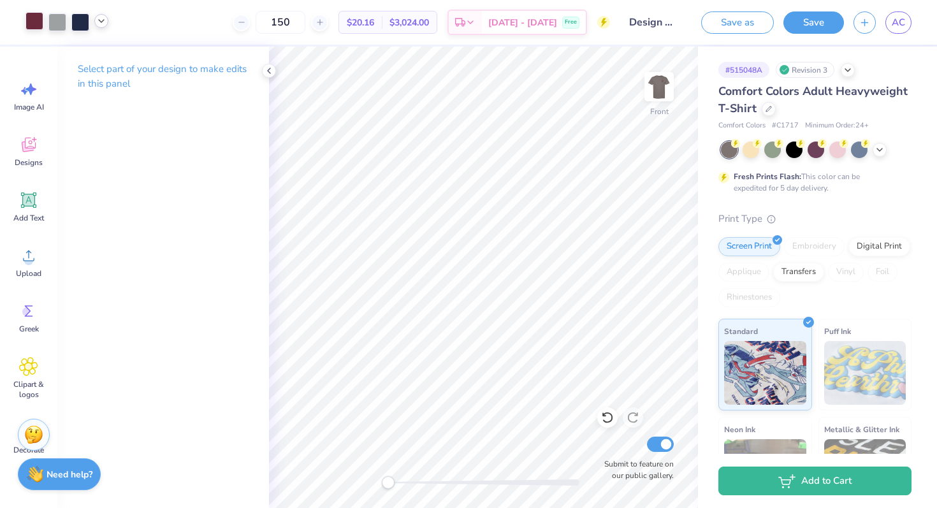
click at [107, 24] on div at bounding box center [101, 21] width 14 height 14
click at [108, 60] on div at bounding box center [114, 54] width 18 height 18
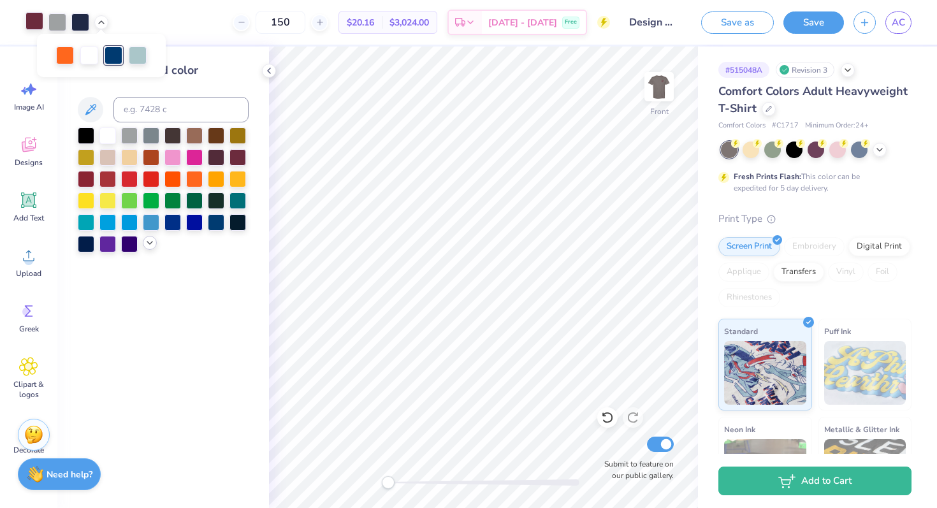
click at [151, 245] on icon at bounding box center [150, 243] width 10 height 10
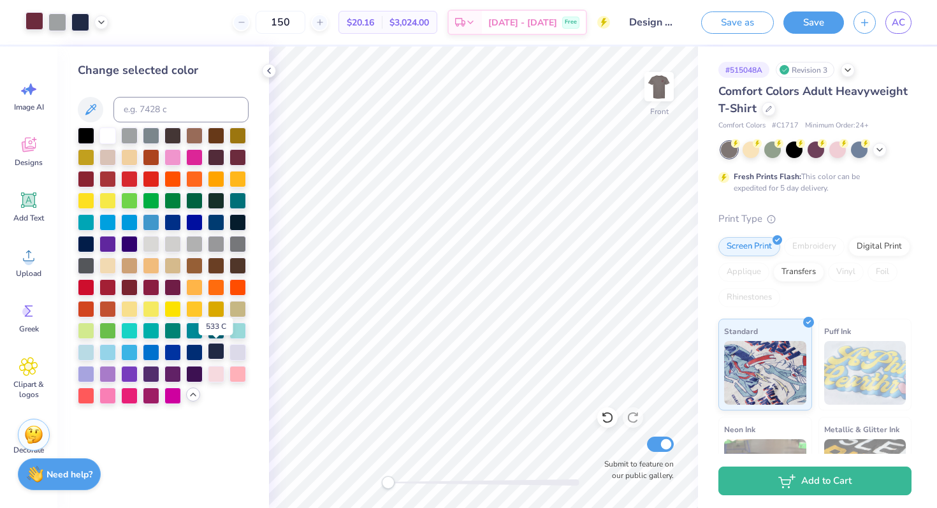
click at [212, 351] on div at bounding box center [216, 351] width 17 height 17
click at [105, 20] on icon at bounding box center [101, 21] width 10 height 10
click at [108, 46] on div at bounding box center [114, 54] width 18 height 18
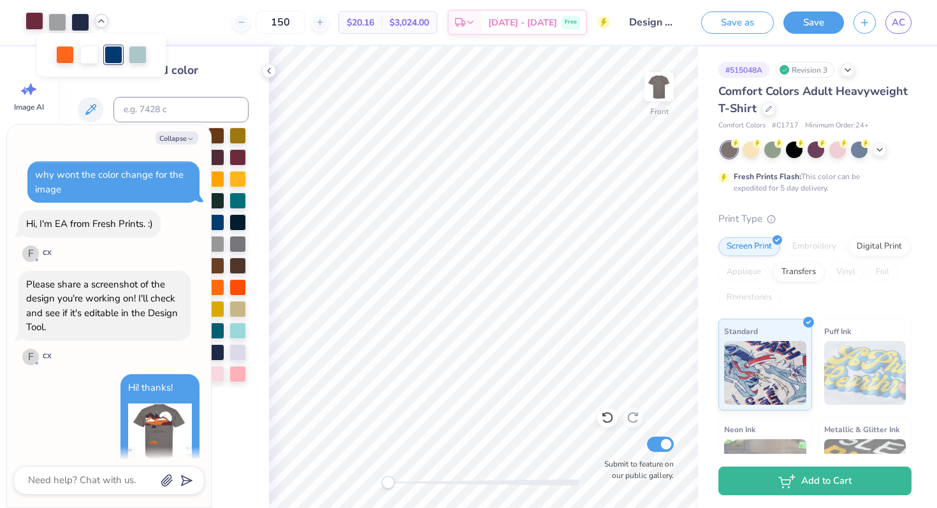
scroll to position [1664, 0]
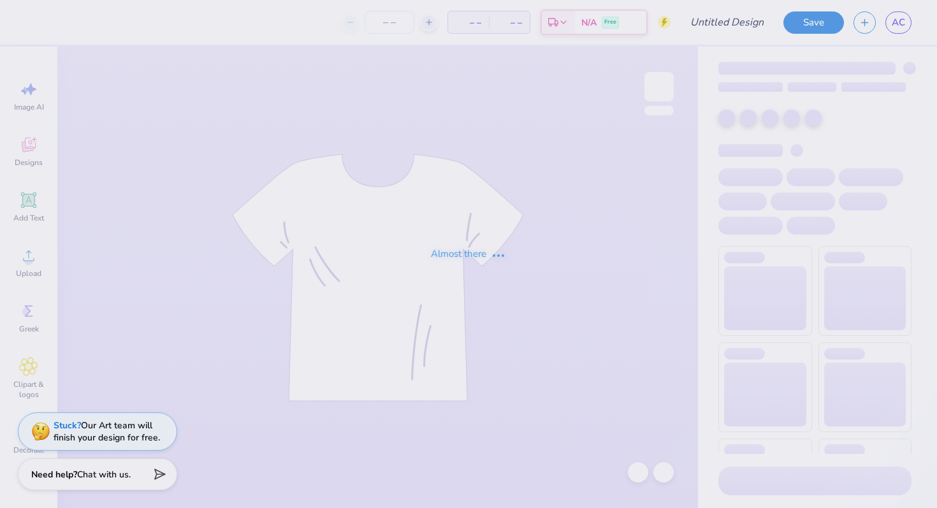
type input "Design three"
type input "150"
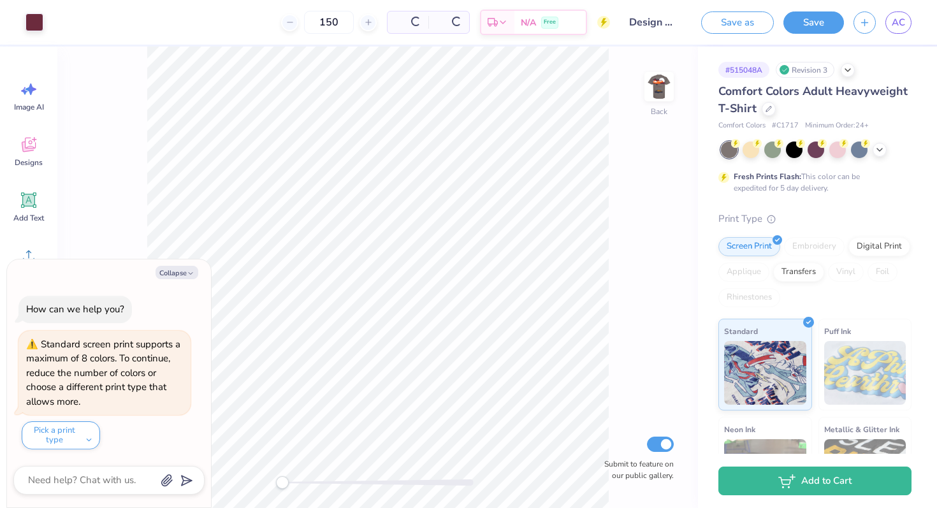
click at [662, 82] on img at bounding box center [660, 87] width 26 height 26
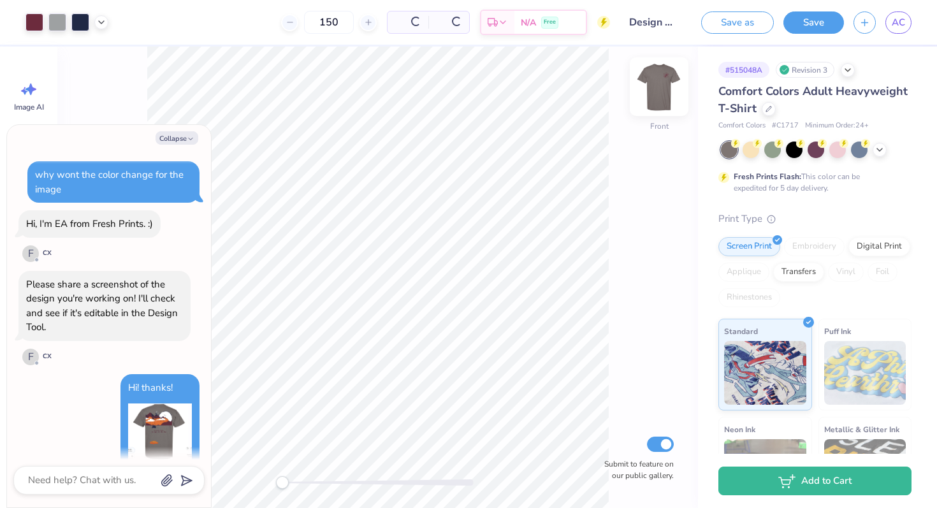
scroll to position [2201, 0]
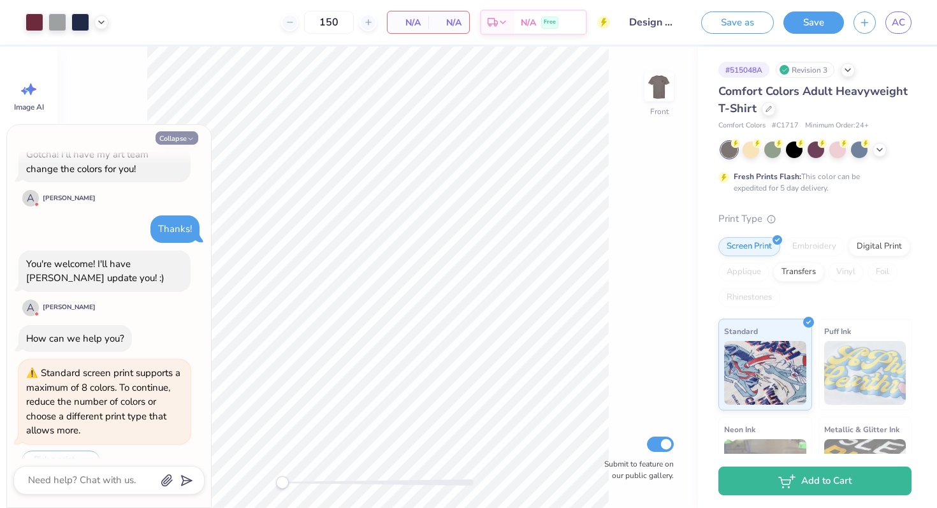
click at [177, 141] on button "Collapse" at bounding box center [177, 137] width 43 height 13
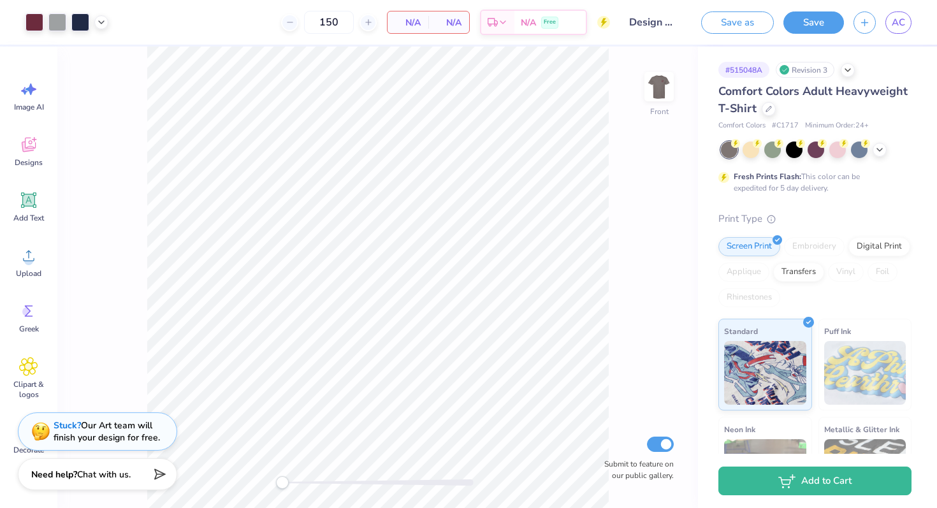
type textarea "x"
click at [114, 416] on div "Stuck? Our Art team will finish your design for free." at bounding box center [97, 430] width 159 height 38
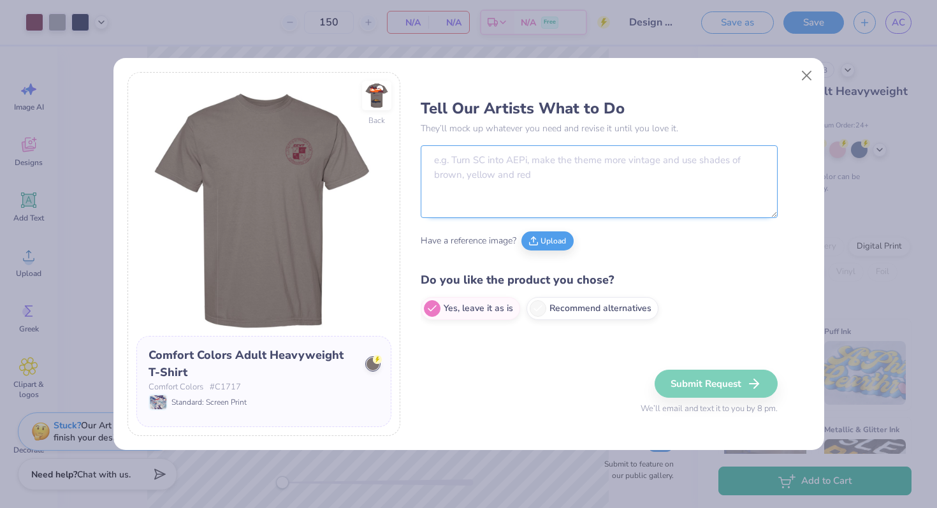
click at [499, 177] on textarea at bounding box center [599, 181] width 357 height 73
paste textarea "I'd like the blue to be 533c and the maroon to be 7428c. I like the blue how it…"
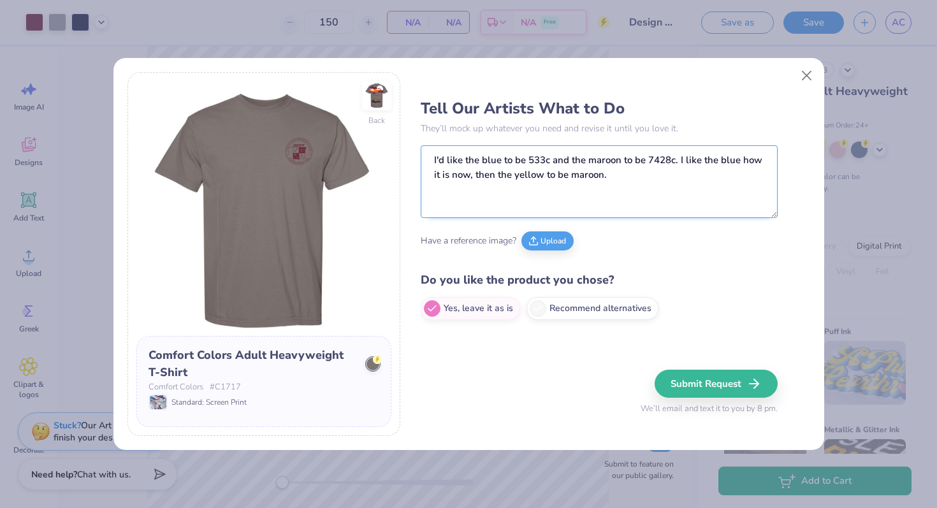
click at [431, 161] on textarea "I'd like the blue to be 533c and the maroon to be 7428c. I like the blue how it…" at bounding box center [599, 181] width 357 height 73
paste textarea "I just want the car to be maroon and blue. the same colors I used before if pos…"
type textarea "I just want the car to be maroon and blue. the same colors I used before if pos…"
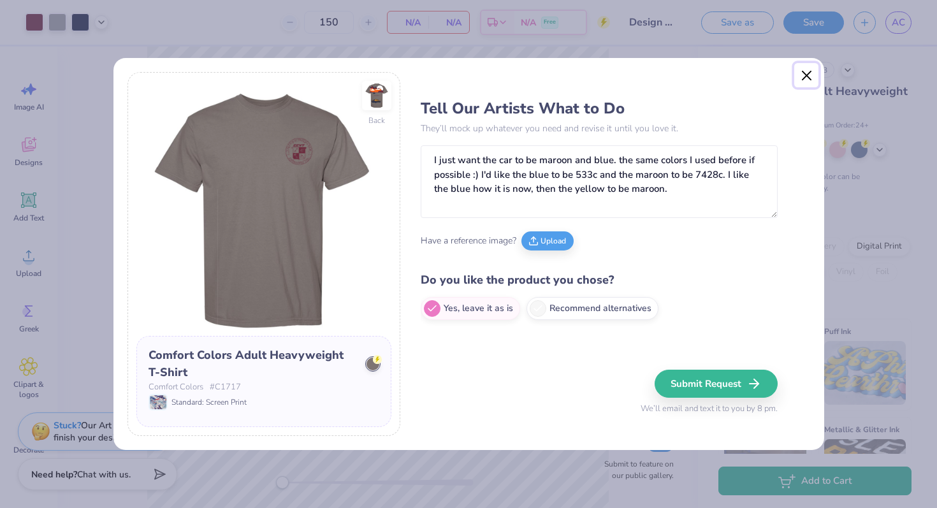
click at [808, 77] on button "Close" at bounding box center [806, 75] width 24 height 24
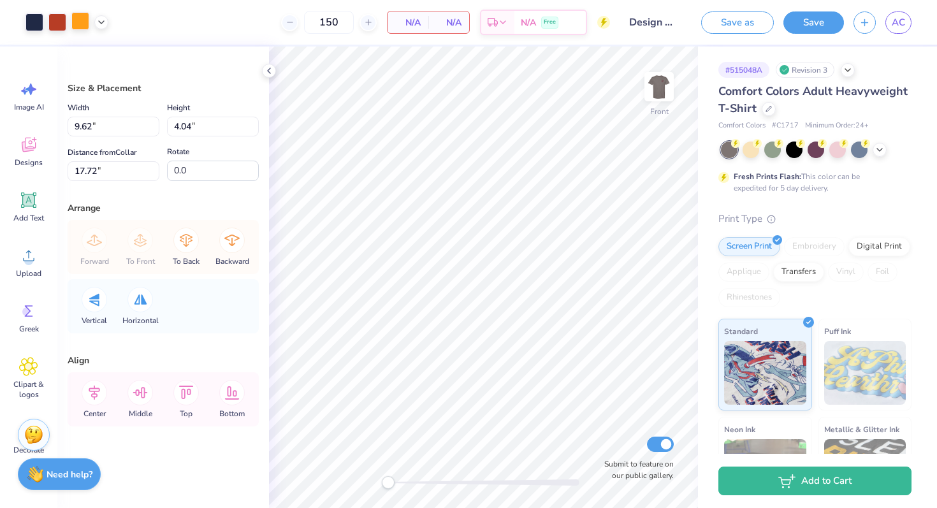
click at [78, 23] on div at bounding box center [80, 21] width 18 height 18
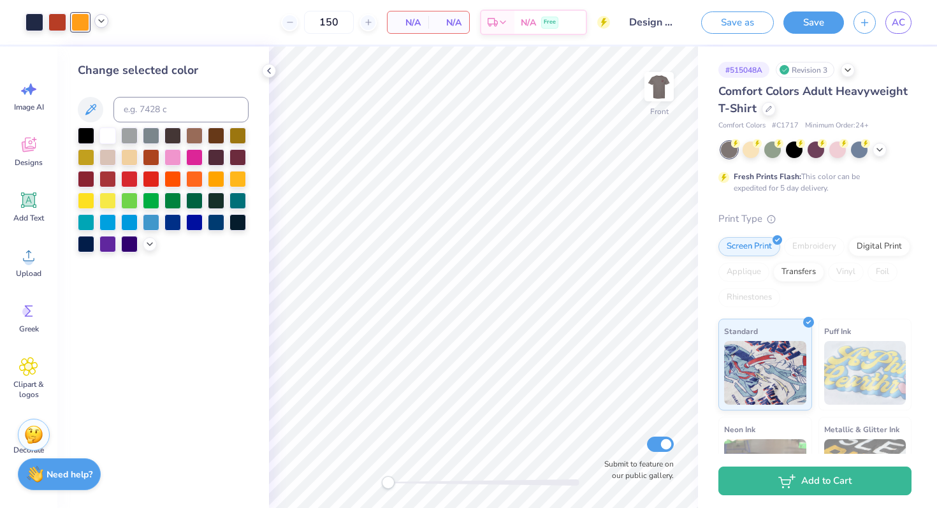
click at [103, 20] on icon at bounding box center [101, 21] width 10 height 10
click at [149, 13] on div "150 N/A Per Item N/A Total Est. Delivery N/A Free" at bounding box center [364, 22] width 492 height 45
click at [235, 158] on div at bounding box center [238, 156] width 17 height 17
click at [80, 18] on div at bounding box center [80, 21] width 18 height 18
click at [238, 154] on div at bounding box center [238, 156] width 17 height 17
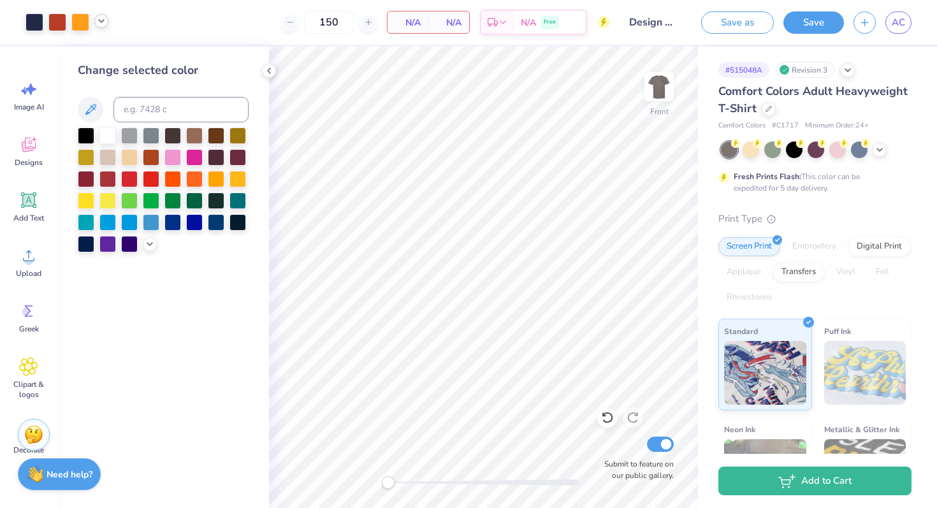
click at [99, 17] on div at bounding box center [101, 21] width 14 height 14
click at [101, 55] on div at bounding box center [101, 54] width 18 height 18
click at [235, 156] on div at bounding box center [238, 156] width 17 height 17
click at [410, 26] on span "N/A" at bounding box center [408, 22] width 26 height 13
click at [857, 249] on div "Digital Print" at bounding box center [880, 244] width 62 height 19
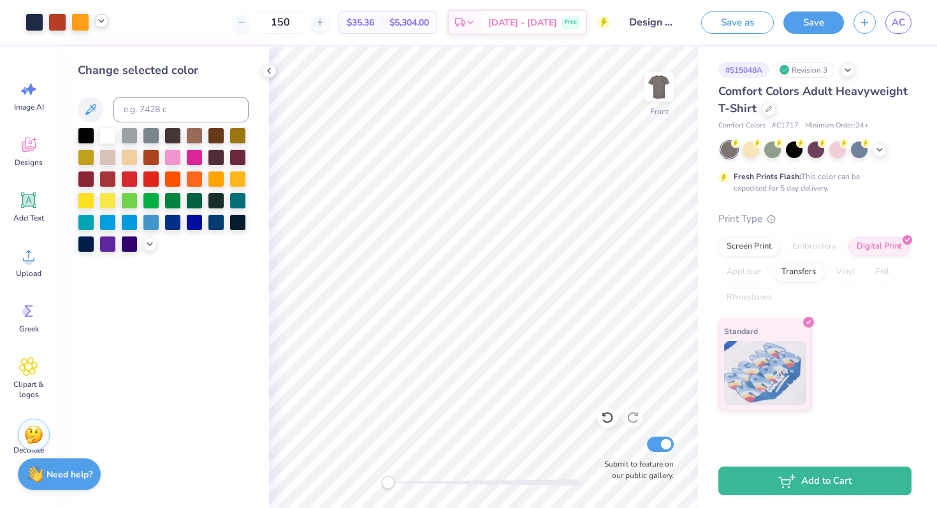
click at [101, 25] on icon at bounding box center [101, 21] width 10 height 10
click at [75, 13] on div at bounding box center [80, 21] width 18 height 18
click at [236, 158] on div at bounding box center [238, 156] width 17 height 17
click at [240, 156] on div at bounding box center [238, 156] width 17 height 17
click at [184, 30] on div "150 $35.36 Per Item $5,304.00 Total Est. Delivery [DATE] - [DATE] Free" at bounding box center [364, 22] width 492 height 45
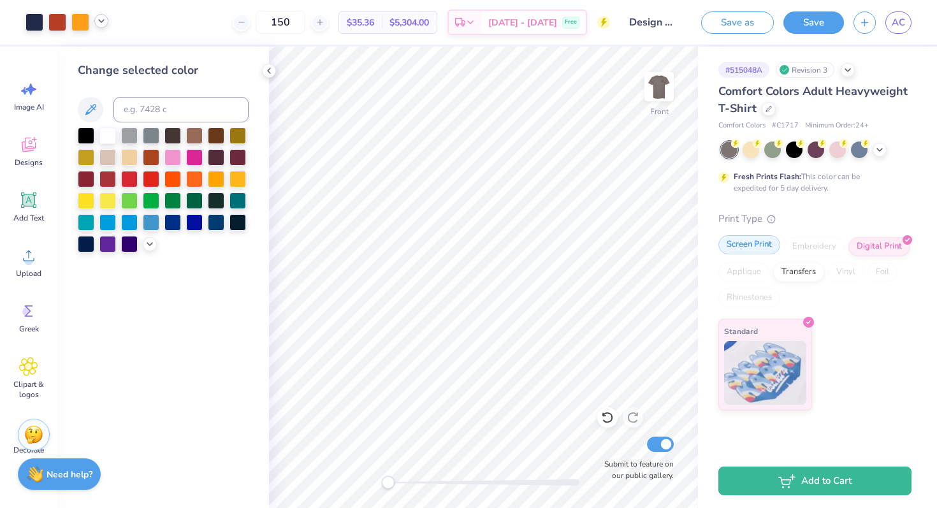
click at [736, 245] on div "Screen Print" at bounding box center [750, 244] width 62 height 19
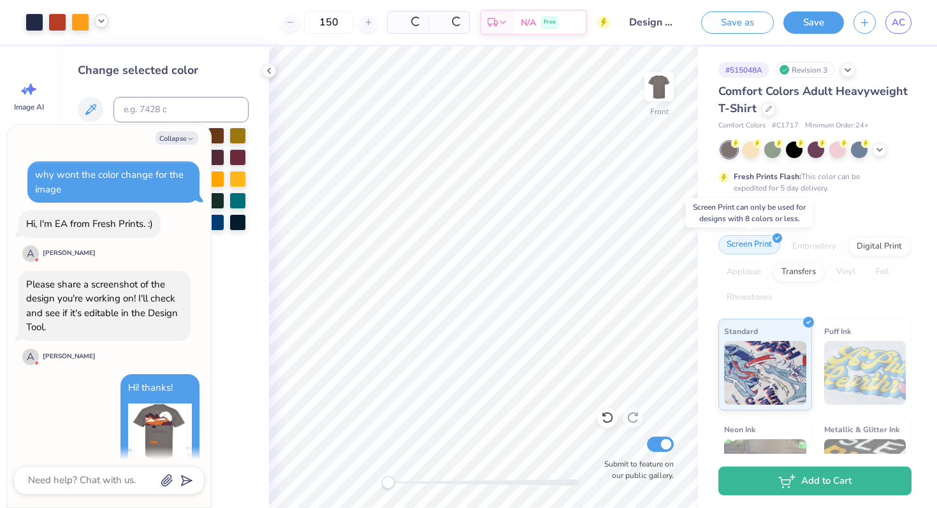
scroll to position [2328, 0]
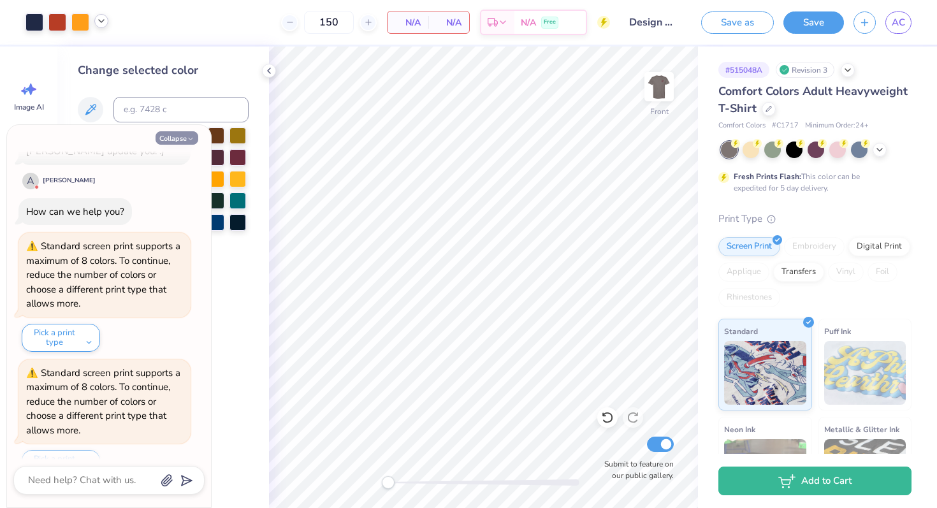
click at [172, 138] on button "Collapse" at bounding box center [177, 137] width 43 height 13
type textarea "x"
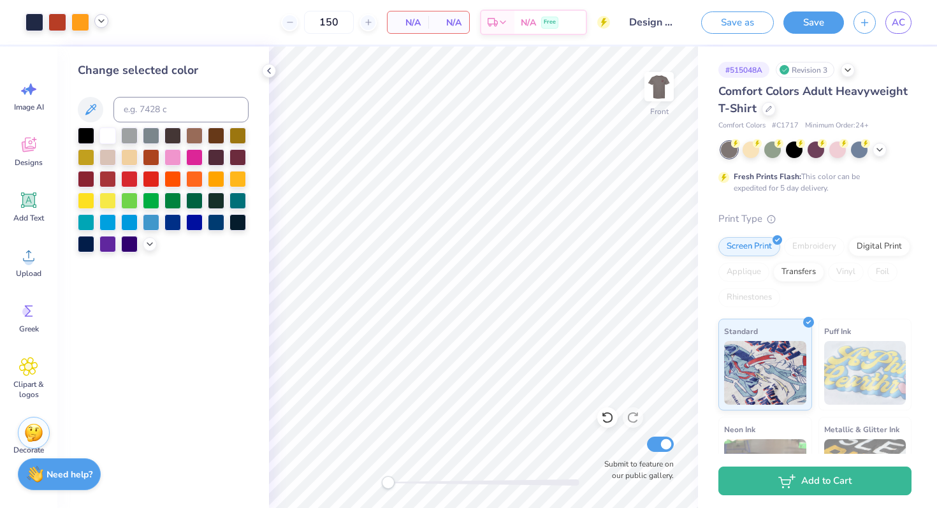
click at [37, 433] on img at bounding box center [33, 432] width 19 height 19
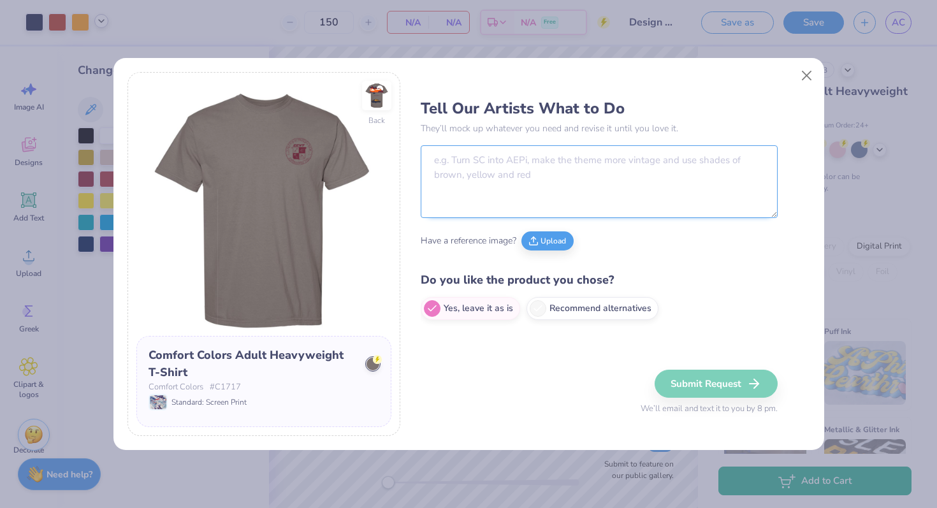
click at [495, 170] on textarea at bounding box center [599, 181] width 357 height 73
paste textarea "I just want the car to be maroon and blue. the same colors I used before if pos…"
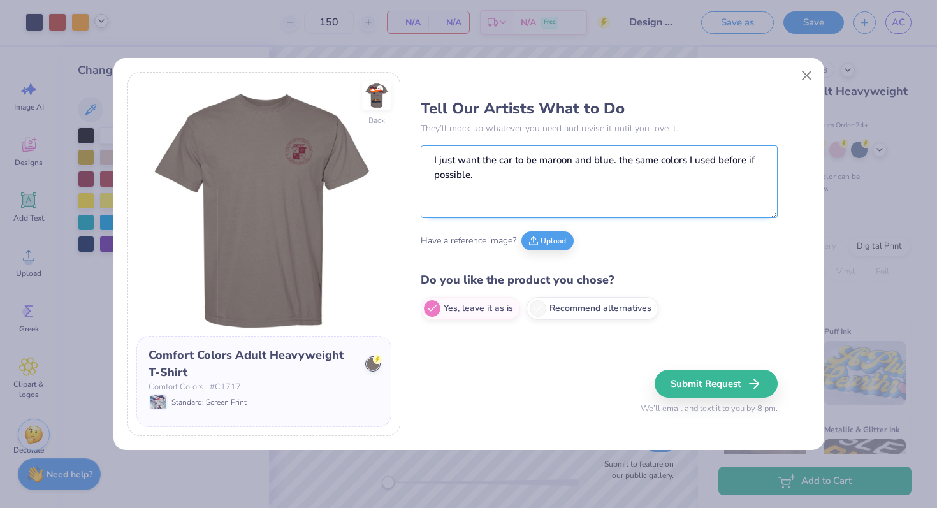
paste textarea "I'd like the blue to be 533c and the maroon to be 7428c. I like the blue how it…"
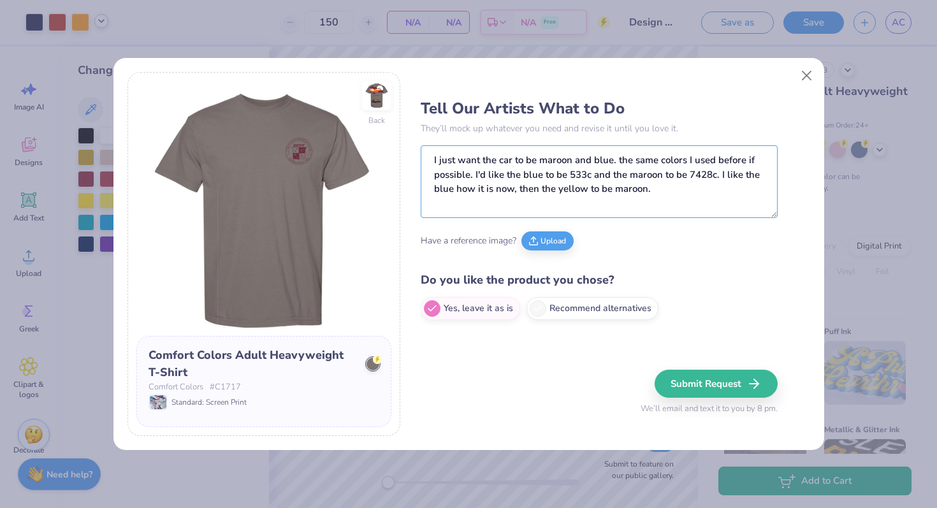
type textarea "I just want the car to be maroon and blue. the same colors I used before if pos…"
click at [724, 384] on button "Submit Request" at bounding box center [718, 384] width 123 height 28
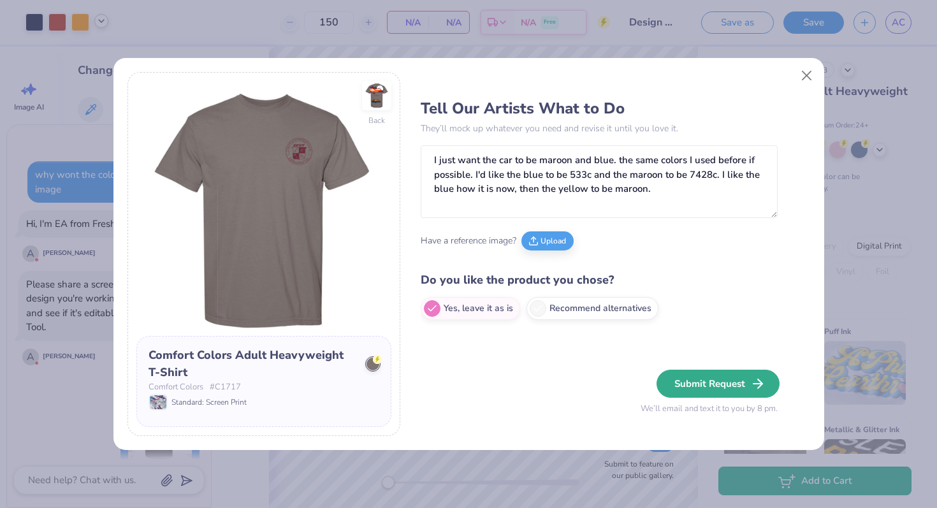
type textarea "x"
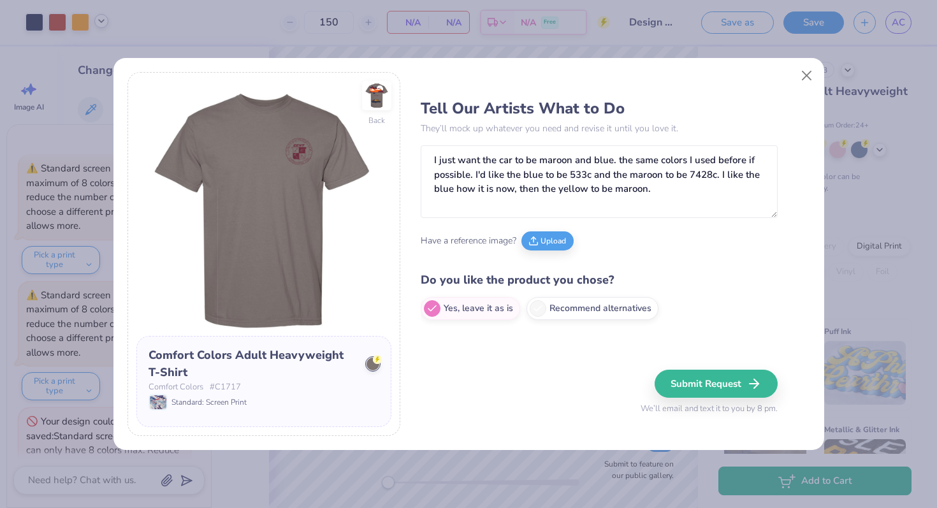
click at [703, 399] on div "Submit Request We’ll email and text it to you by 8 pm." at bounding box center [709, 393] width 137 height 46
click at [703, 390] on button "Submit Request" at bounding box center [718, 384] width 123 height 28
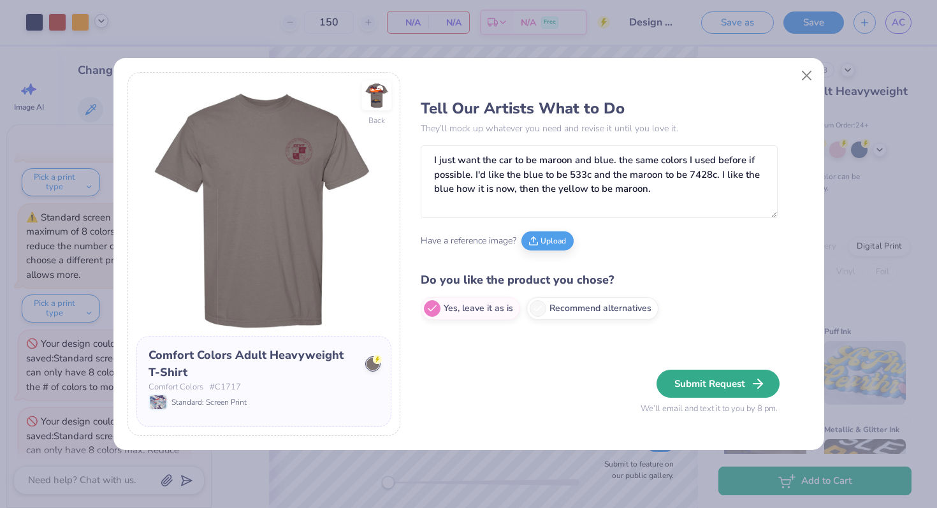
click at [703, 390] on button "Submit Request" at bounding box center [718, 384] width 123 height 28
type textarea "x"
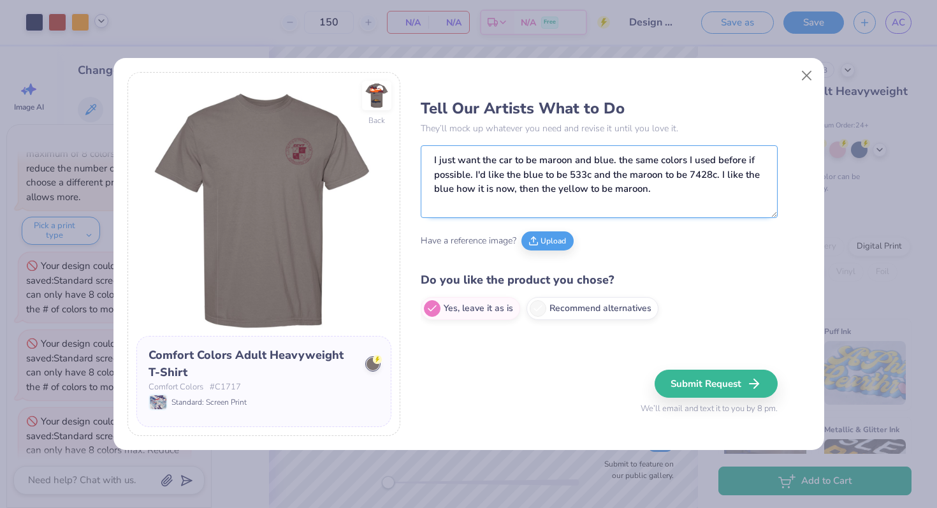
click at [619, 170] on textarea "I just want the car to be maroon and blue. the same colors I used before if pos…" at bounding box center [599, 181] width 357 height 73
click at [810, 77] on button "Close" at bounding box center [806, 75] width 24 height 24
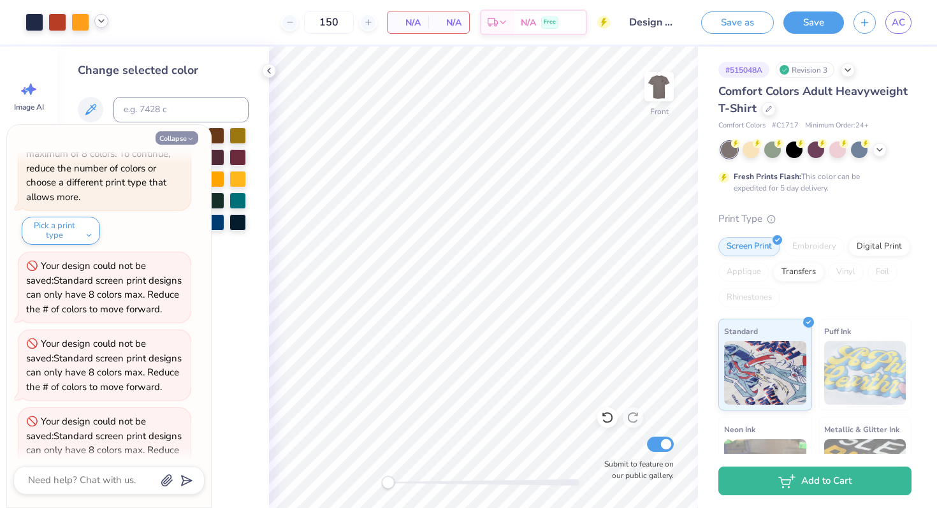
click at [182, 135] on button "Collapse" at bounding box center [177, 137] width 43 height 13
type textarea "x"
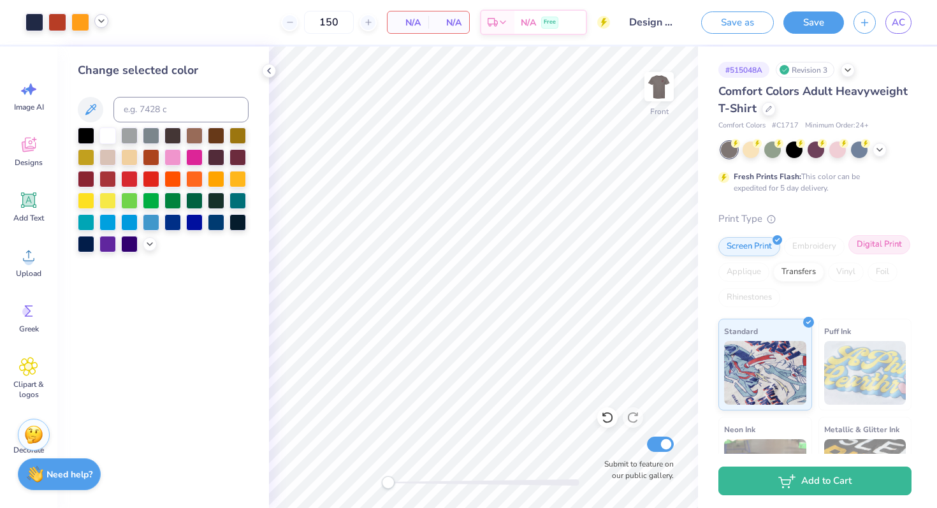
click at [873, 249] on div "Digital Print" at bounding box center [880, 244] width 62 height 19
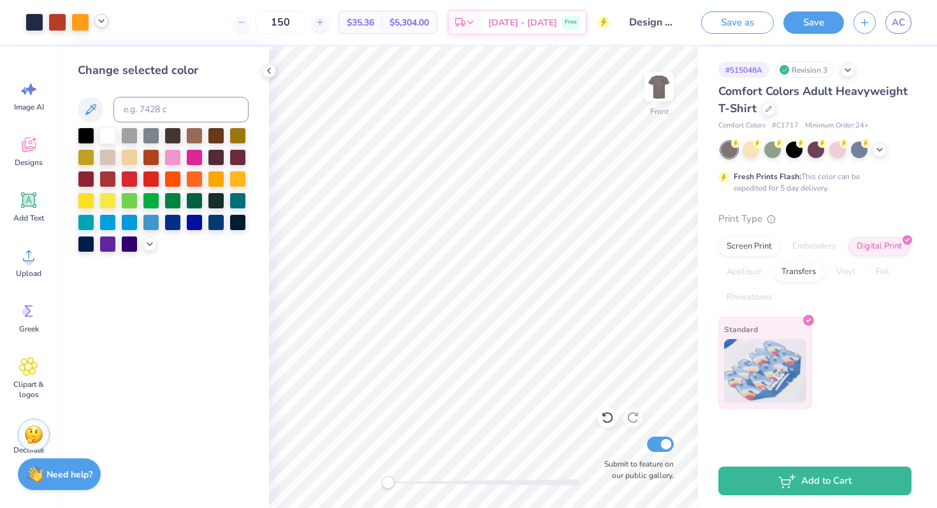
click at [780, 379] on img at bounding box center [765, 371] width 82 height 64
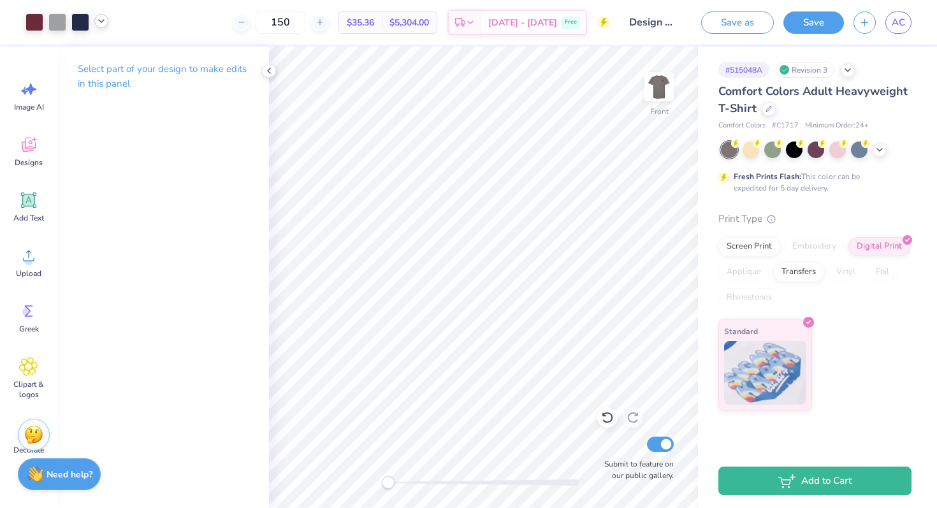
click at [99, 22] on icon at bounding box center [101, 21] width 10 height 10
click at [153, 54] on div at bounding box center [152, 54] width 18 height 18
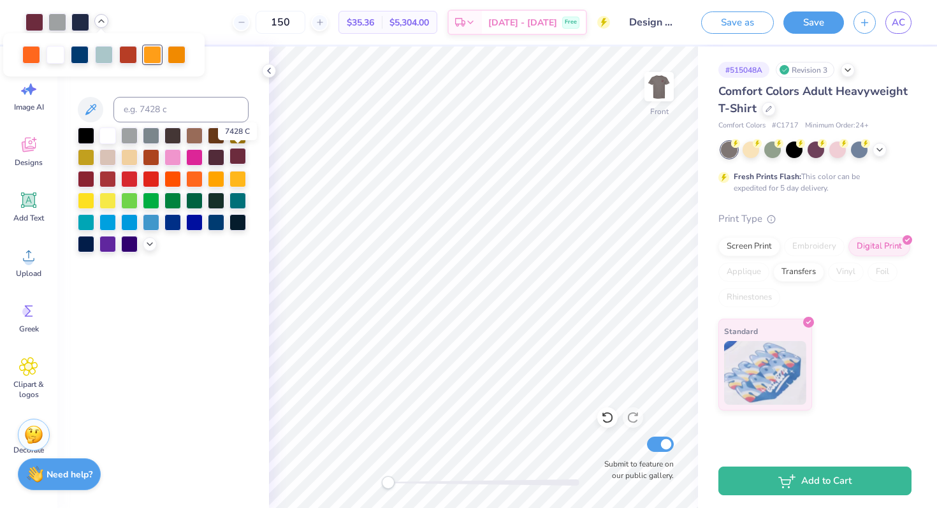
click at [242, 157] on div at bounding box center [238, 156] width 17 height 17
click at [34, 437] on img at bounding box center [33, 432] width 19 height 19
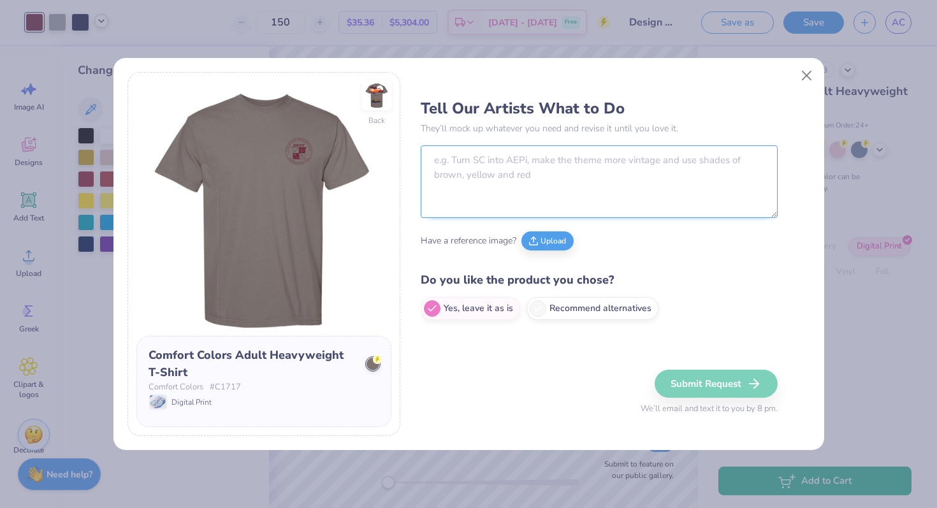
click at [444, 165] on textarea at bounding box center [599, 181] width 357 height 73
paste textarea "I just want the car to be maroon and blue. the same colors I used before if pos…"
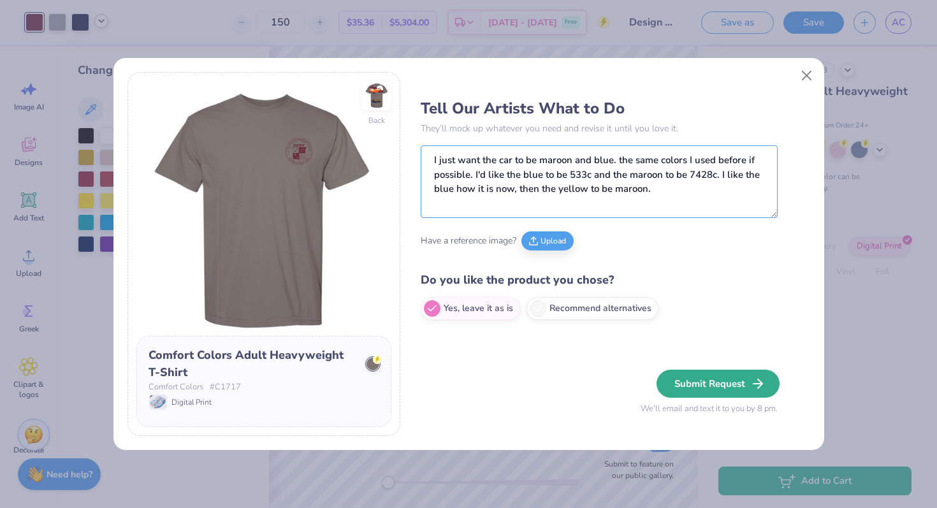
type textarea "I just want the car to be maroon and blue. the same colors I used before if pos…"
click at [729, 384] on button "Submit Request" at bounding box center [718, 384] width 123 height 28
